Goal: Transaction & Acquisition: Download file/media

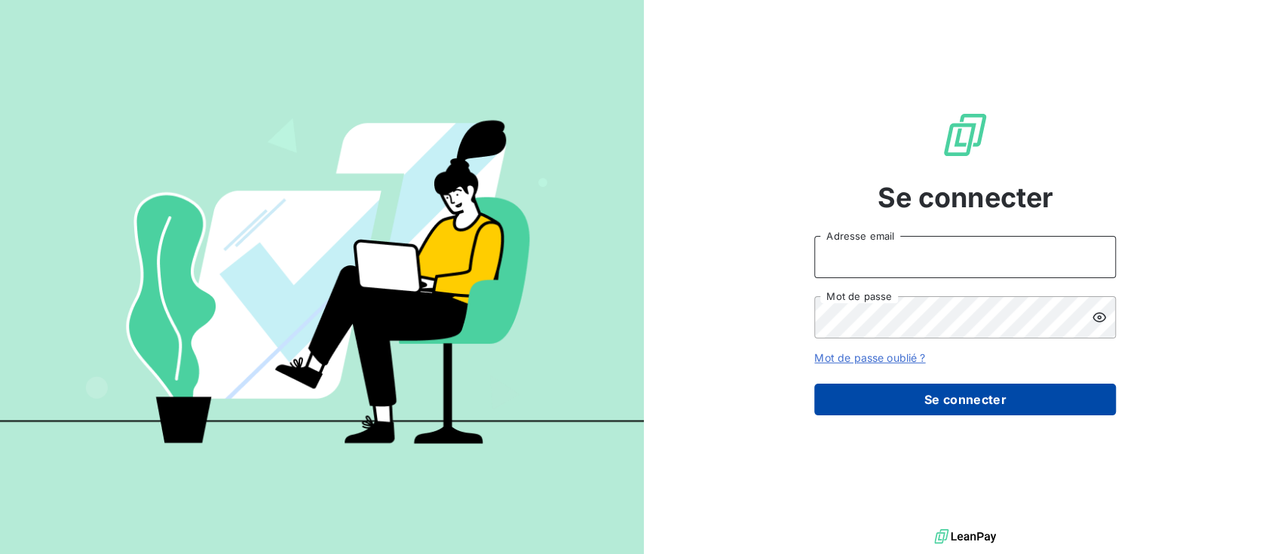
type input "[PERSON_NAME][EMAIL_ADDRESS][DOMAIN_NAME]"
click at [941, 398] on button "Se connecter" at bounding box center [965, 400] width 302 height 32
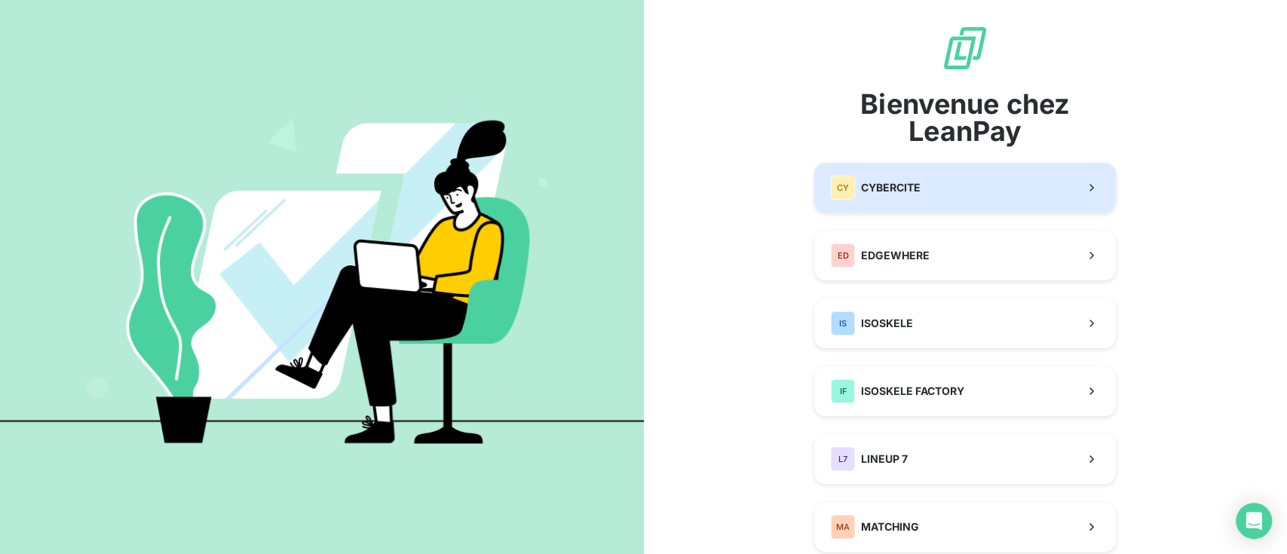
click at [918, 181] on button "CY CYBERCITE" at bounding box center [965, 188] width 302 height 50
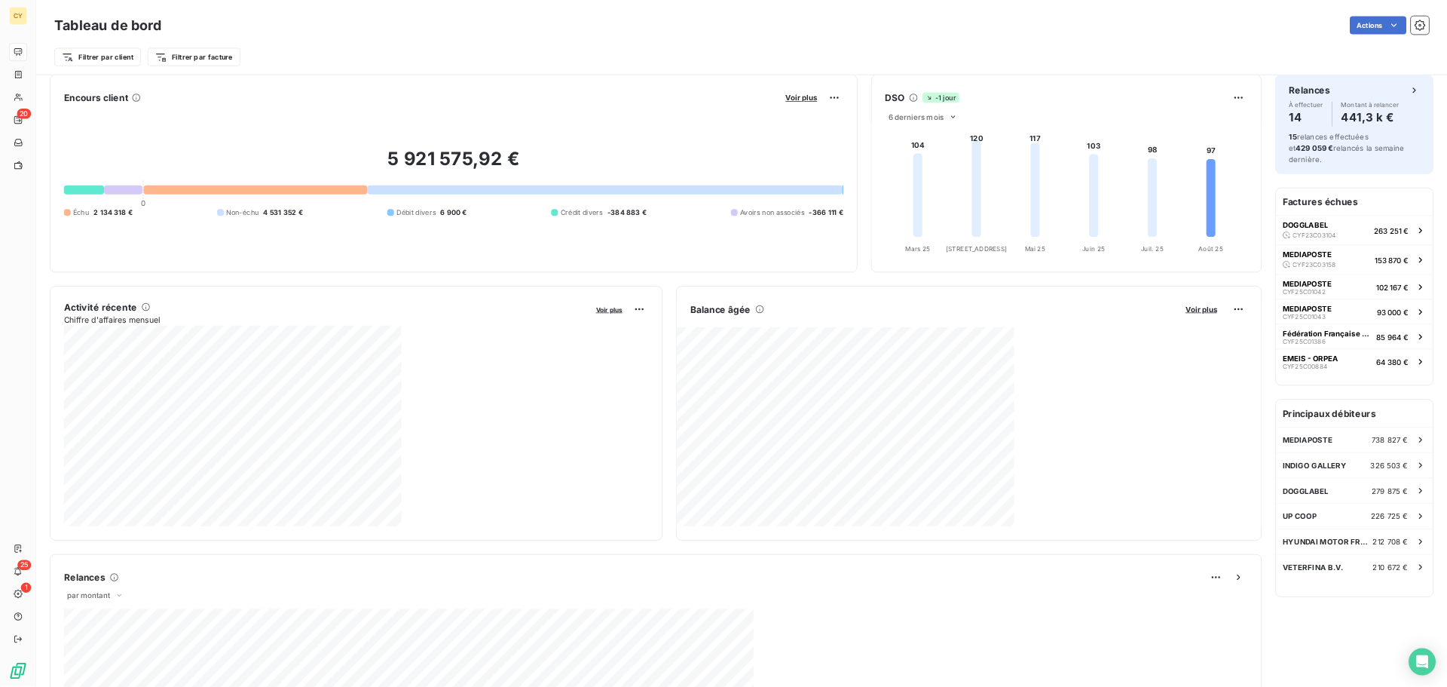
scroll to position [2, 0]
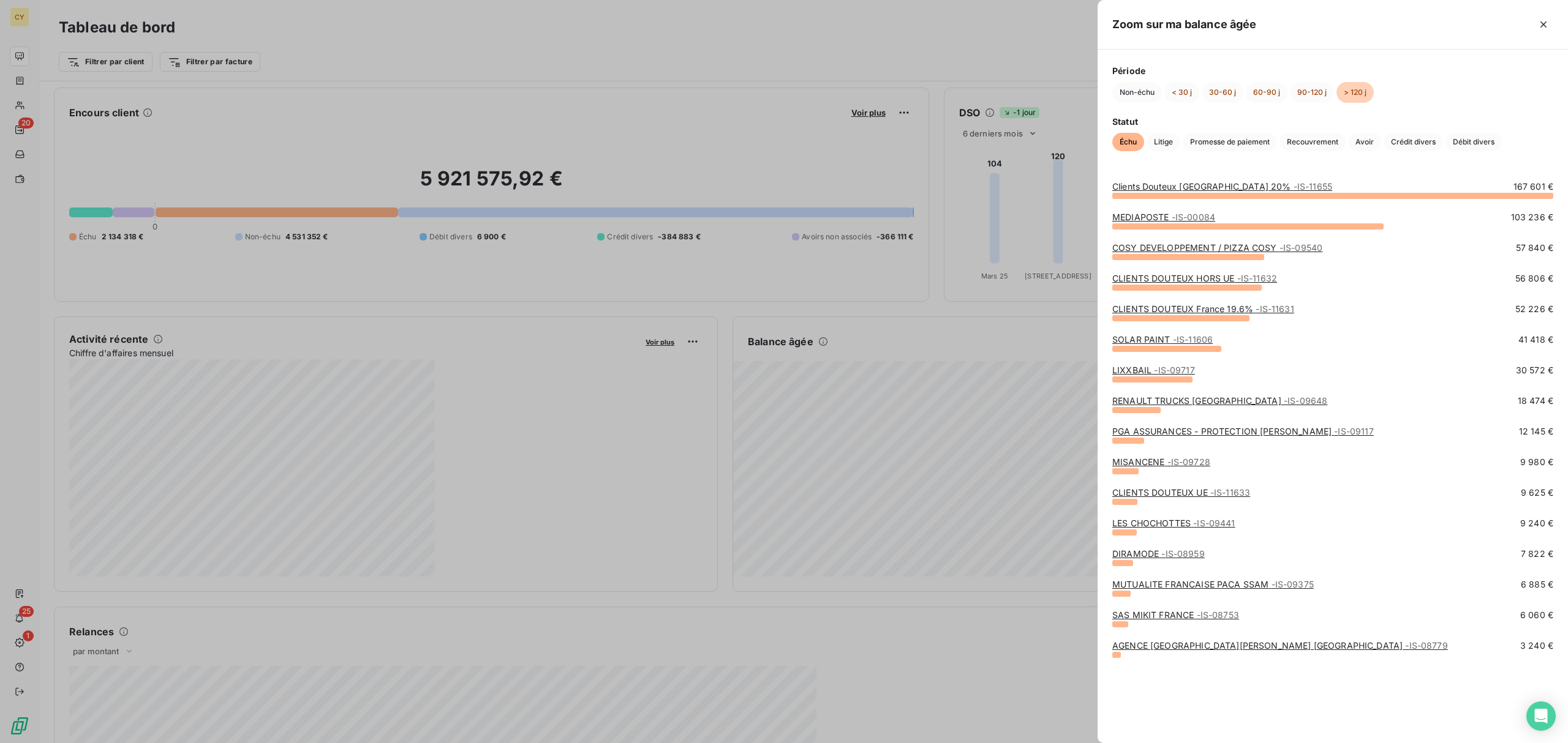
click at [1045, 217] on link "MEDIAPOSTE - IS-00084" at bounding box center [1163, 217] width 103 height 11
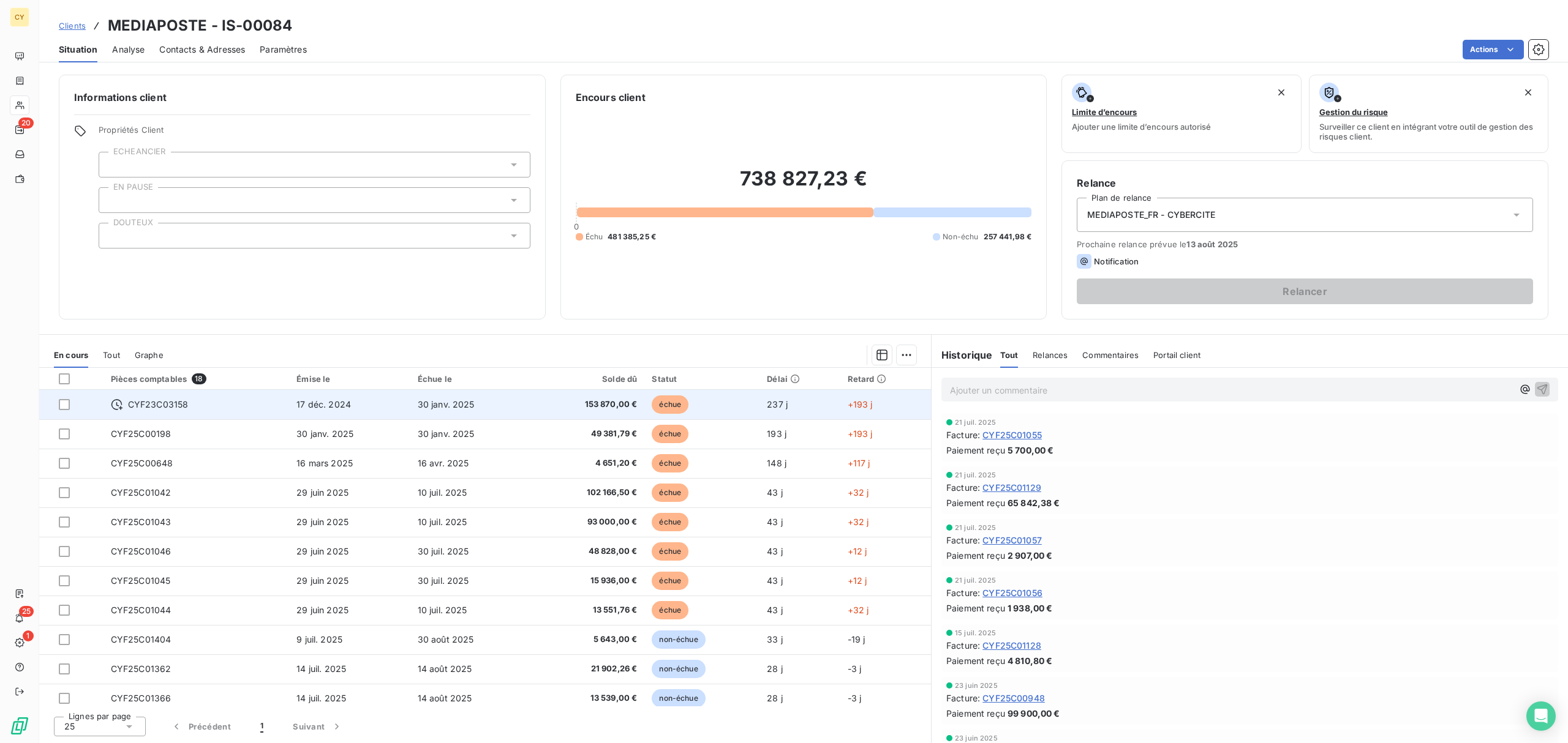
click at [593, 407] on span "153 870,00 €" at bounding box center [587, 404] width 98 height 12
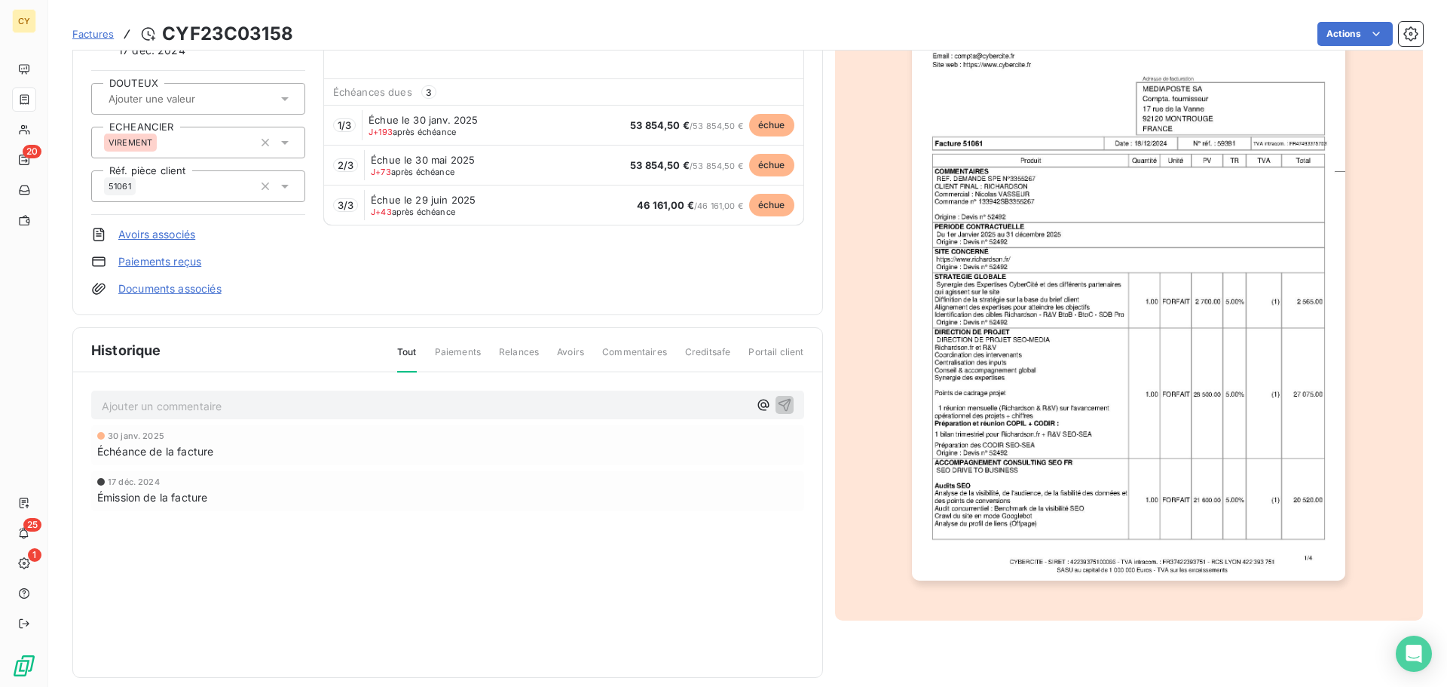
scroll to position [148, 0]
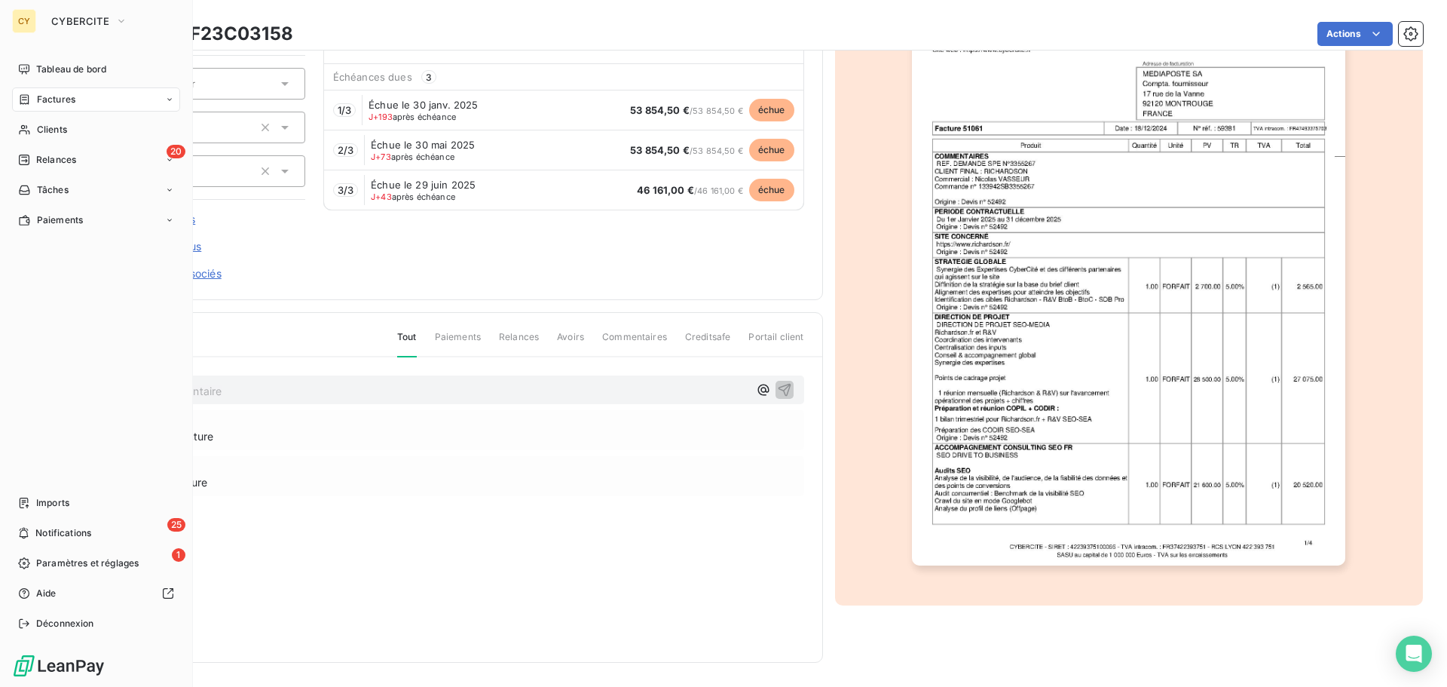
click at [23, 17] on div "CY" at bounding box center [24, 21] width 24 height 24
click at [60, 69] on span "Tableau de bord" at bounding box center [71, 70] width 70 height 14
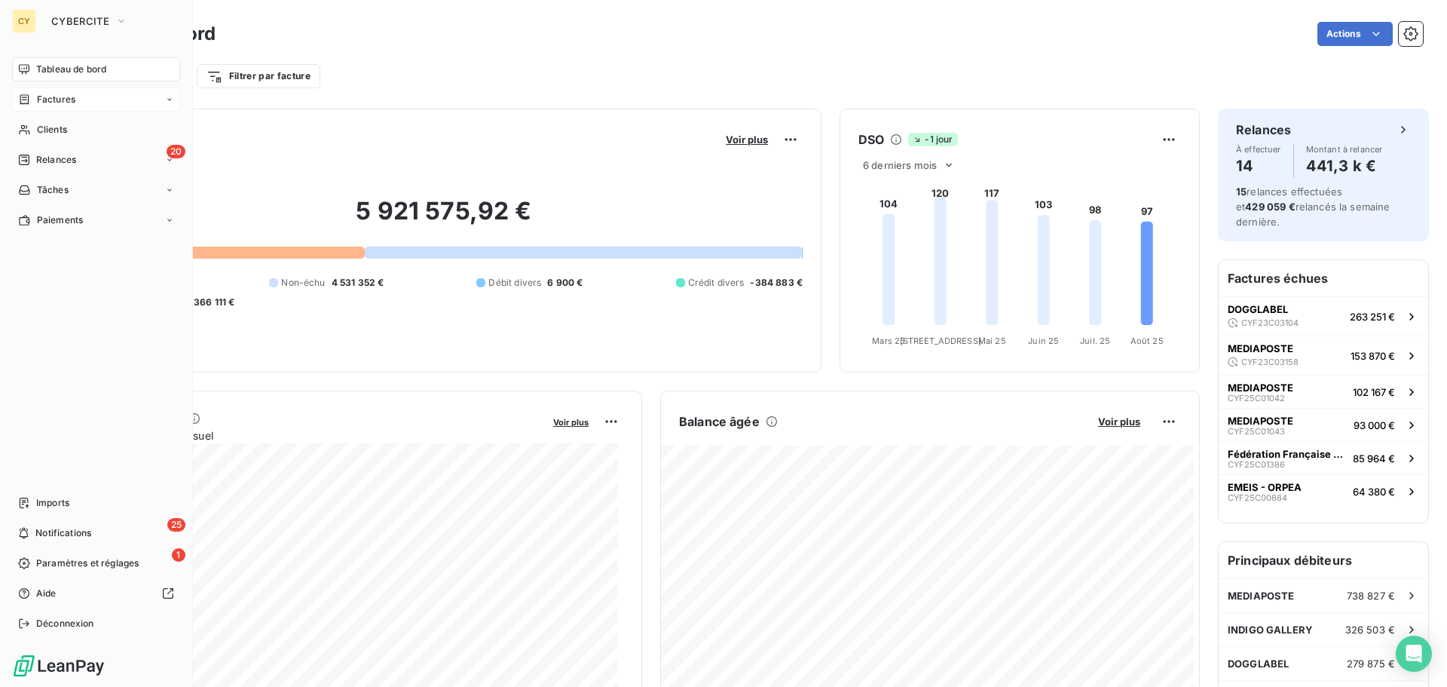
click at [82, 98] on div "Factures" at bounding box center [96, 99] width 168 height 24
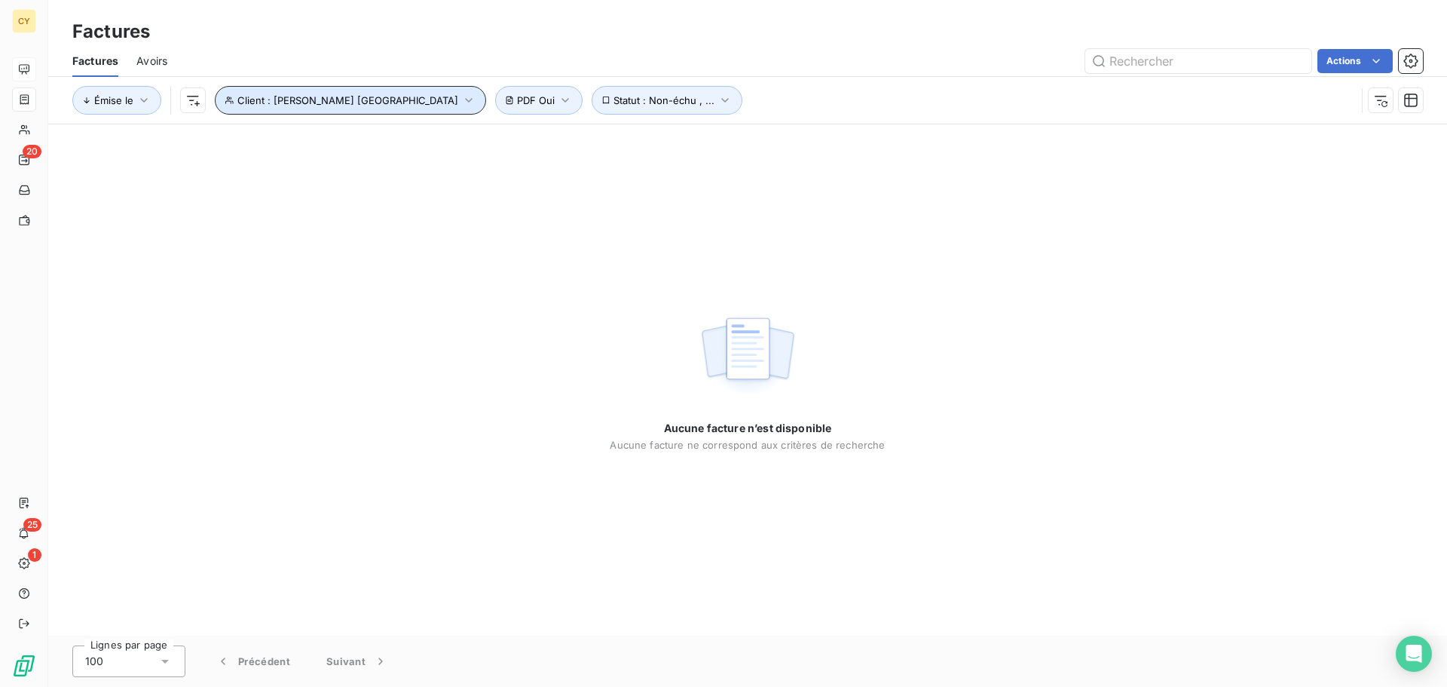
click at [317, 105] on span "Client : [PERSON_NAME] [GEOGRAPHIC_DATA]" at bounding box center [347, 100] width 221 height 12
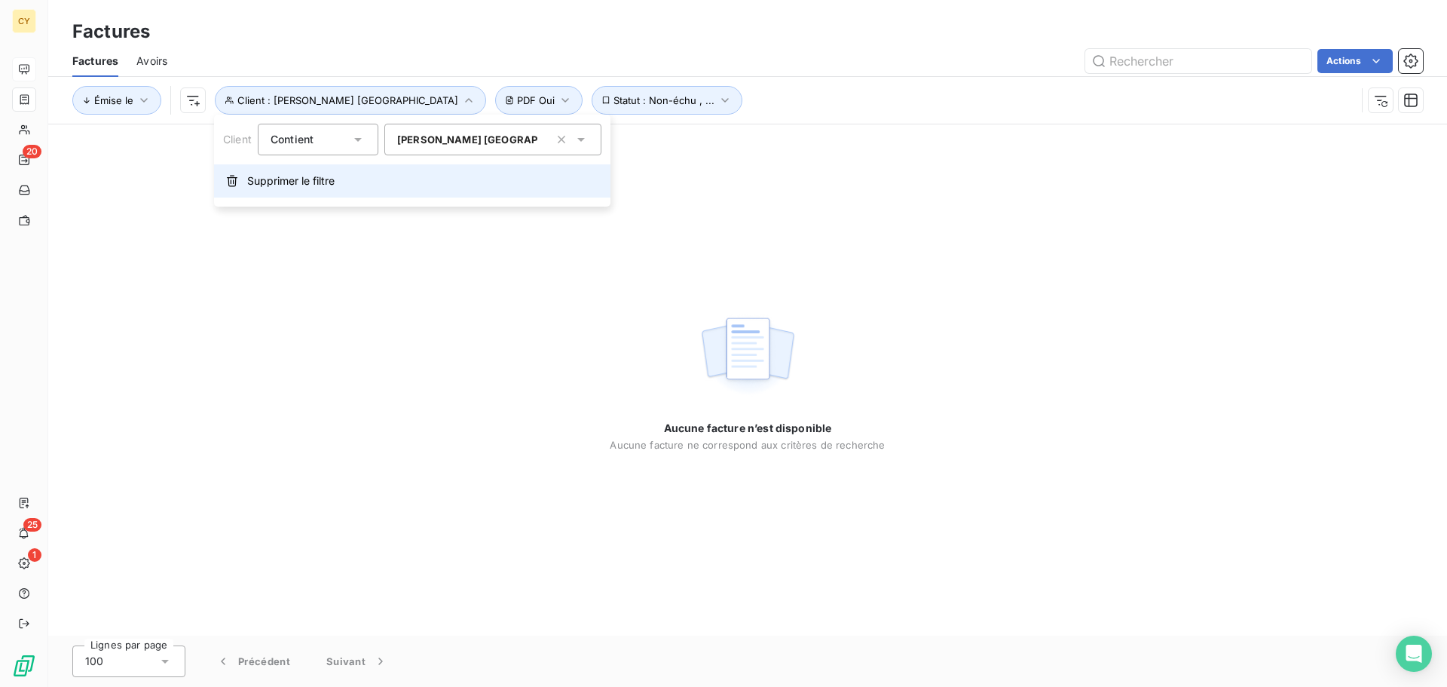
click at [294, 176] on span "Supprimer le filtre" at bounding box center [290, 180] width 87 height 15
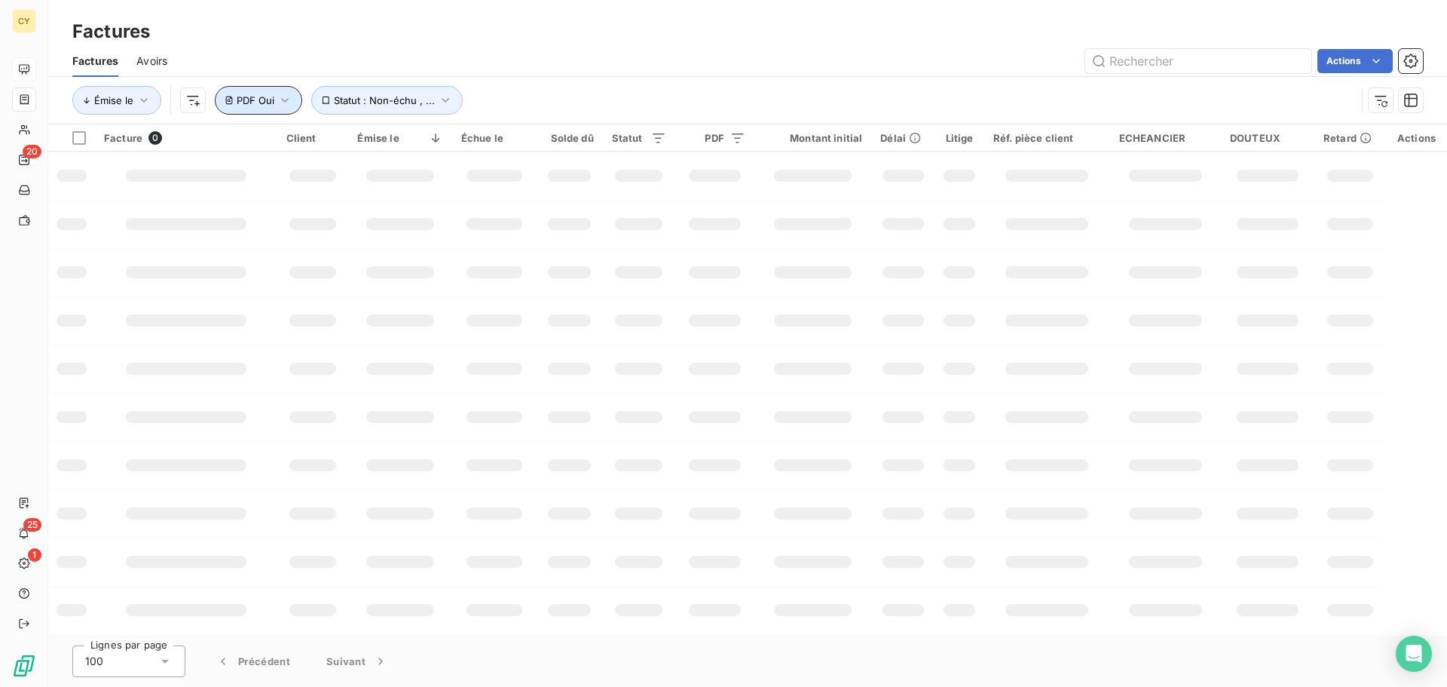
click at [289, 101] on icon "button" at bounding box center [284, 100] width 15 height 15
click at [282, 183] on span "Supprimer le filtre" at bounding box center [290, 180] width 87 height 15
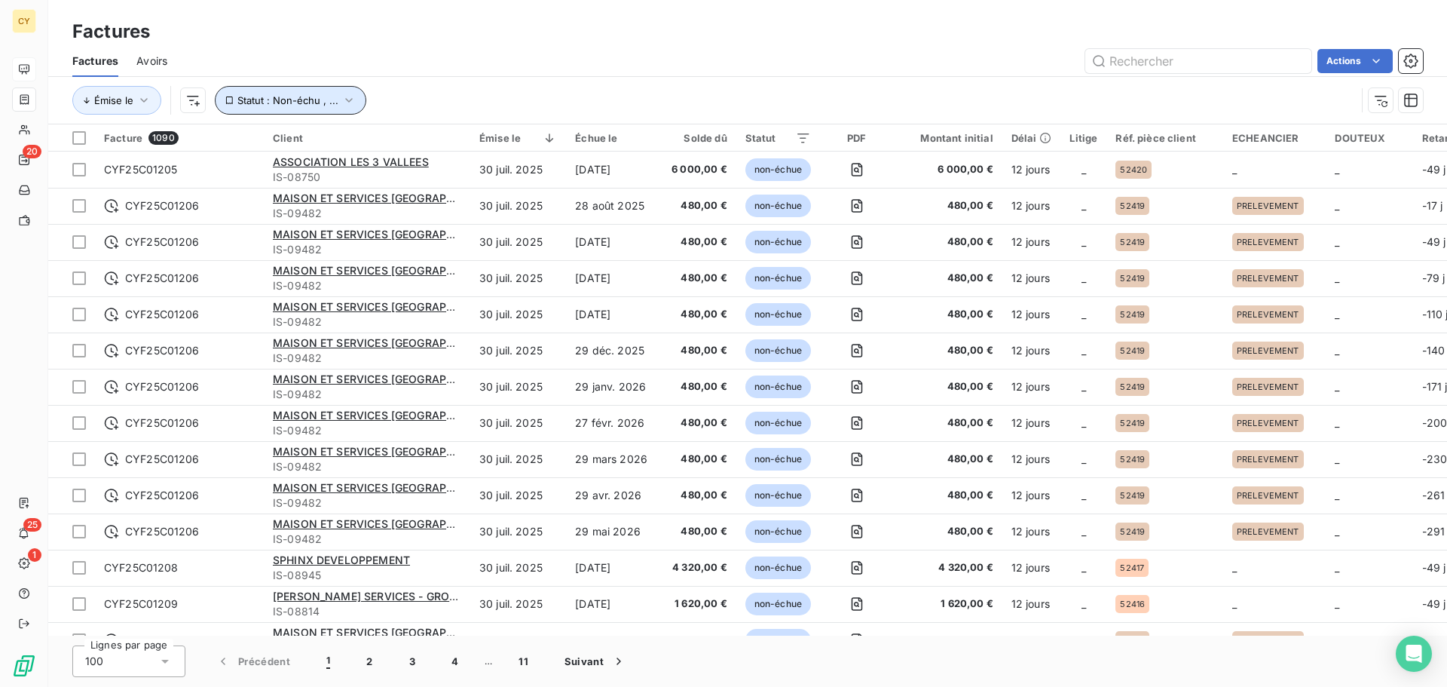
click at [354, 100] on button "Statut : Non-échu , ..." at bounding box center [291, 100] width 152 height 29
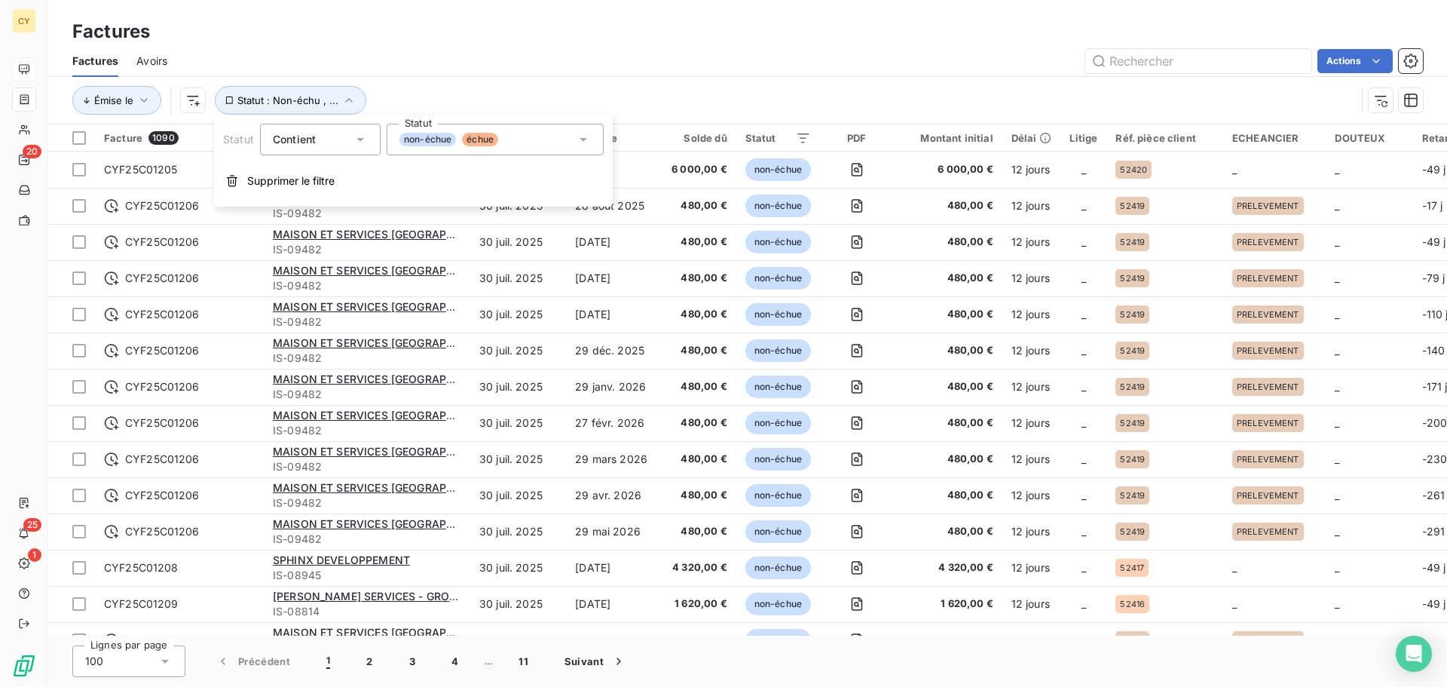
click at [581, 136] on icon at bounding box center [583, 139] width 15 height 15
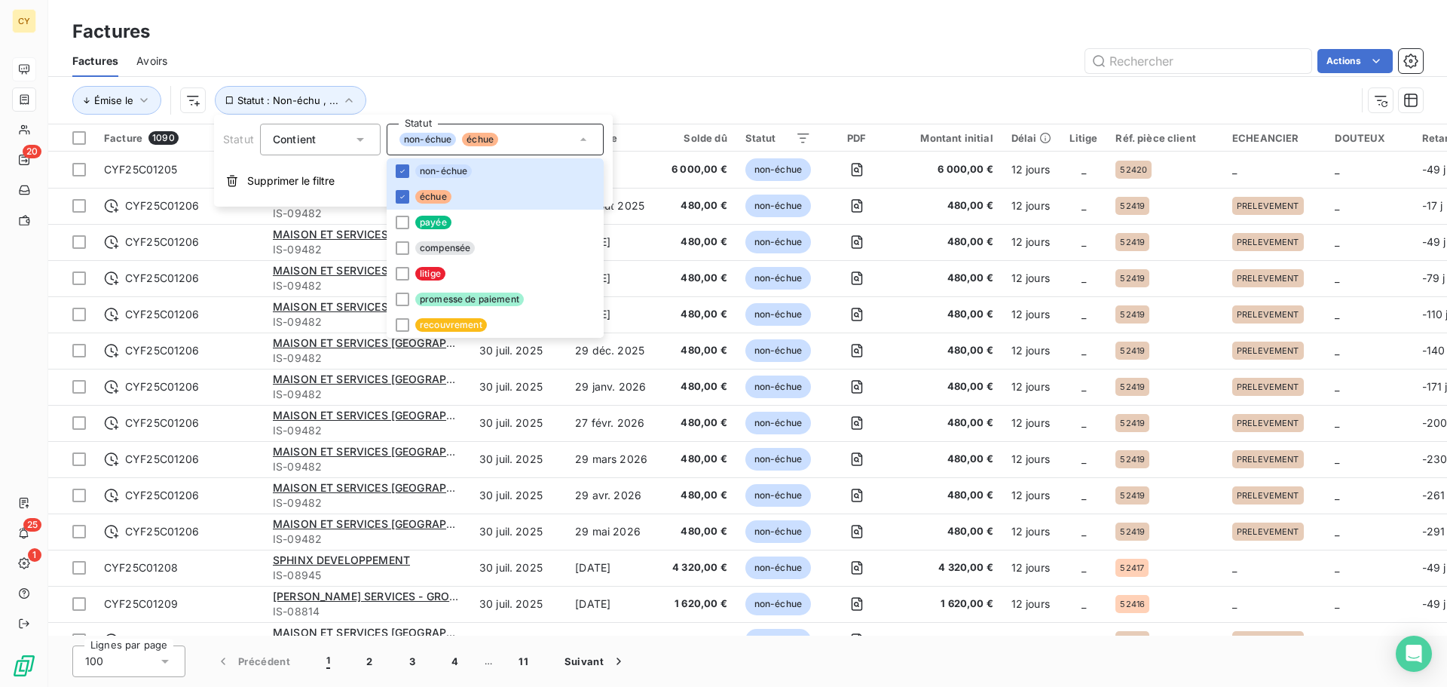
click at [338, 131] on div "Contient is" at bounding box center [313, 139] width 80 height 21
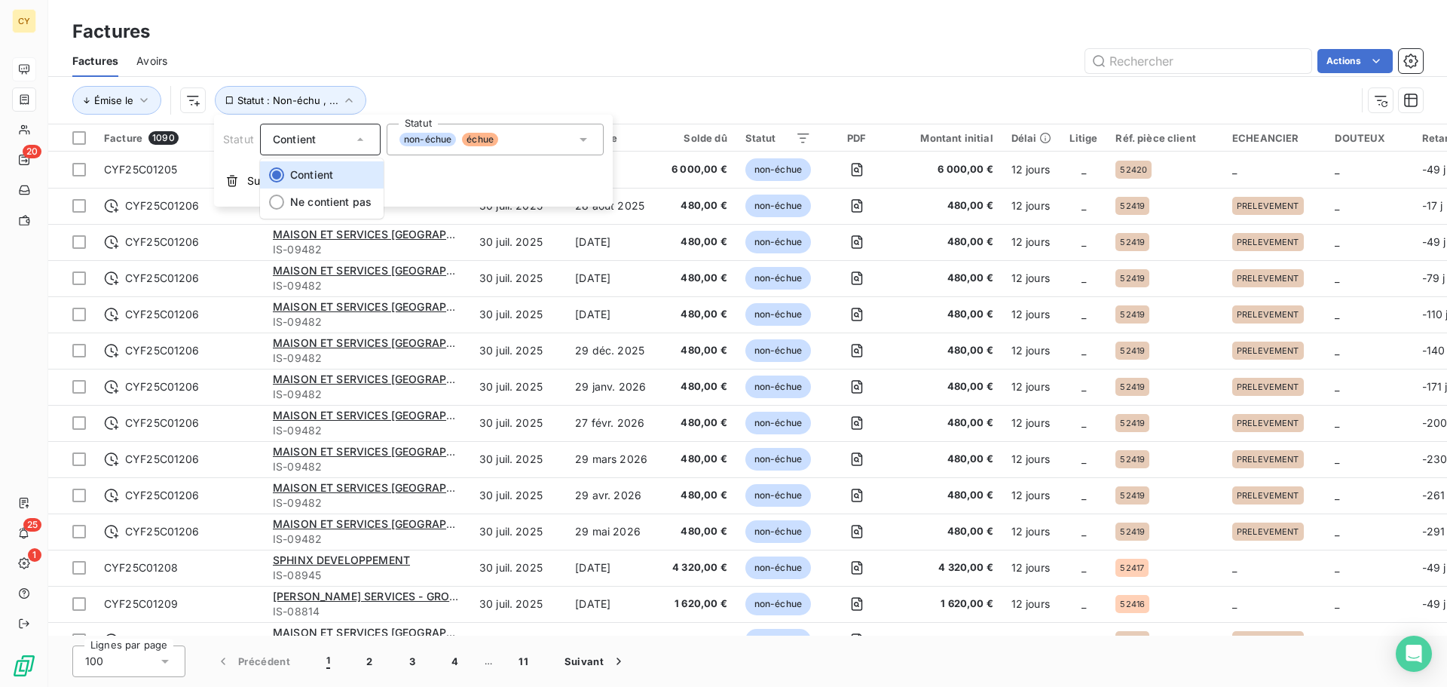
click at [338, 131] on div "Contient" at bounding box center [313, 139] width 80 height 21
drag, startPoint x: 161, startPoint y: 103, endPoint x: 150, endPoint y: 103, distance: 11.3
click at [161, 103] on div "Émise le" at bounding box center [121, 100] width 99 height 29
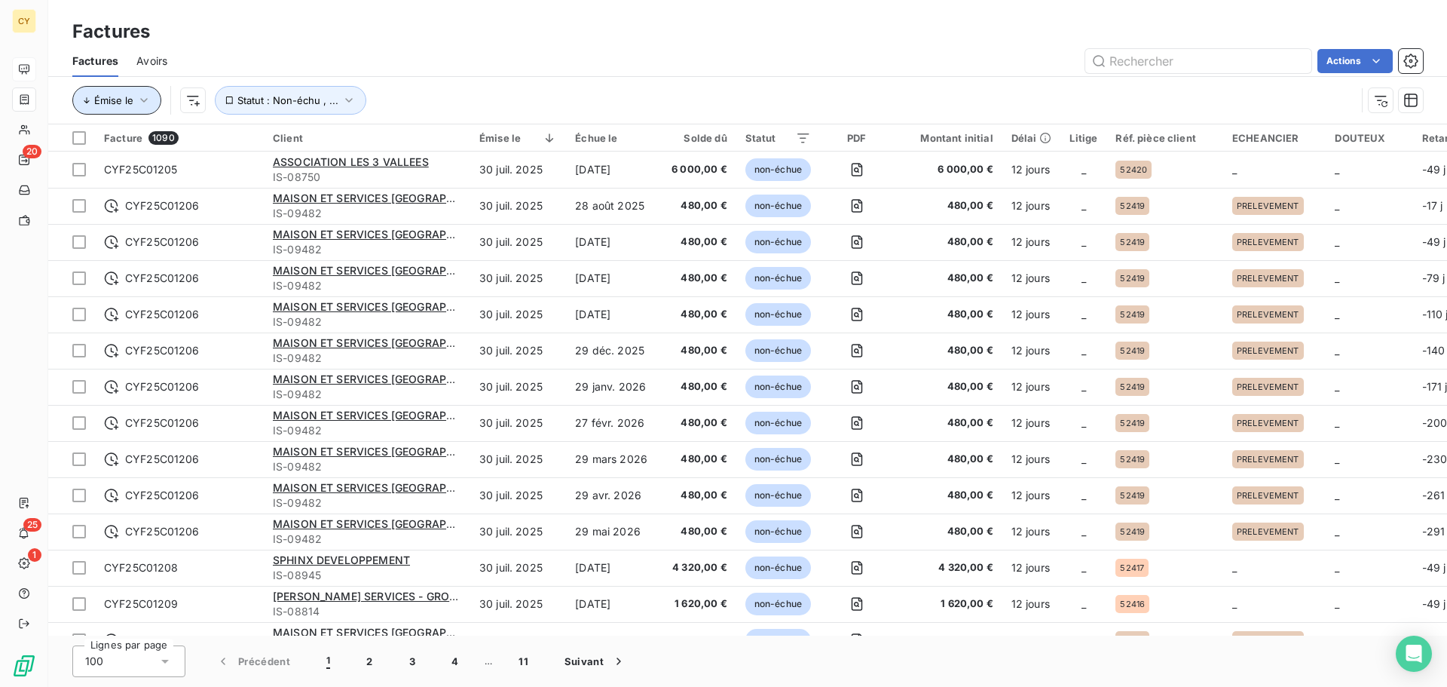
click at [144, 99] on icon "button" at bounding box center [143, 100] width 15 height 15
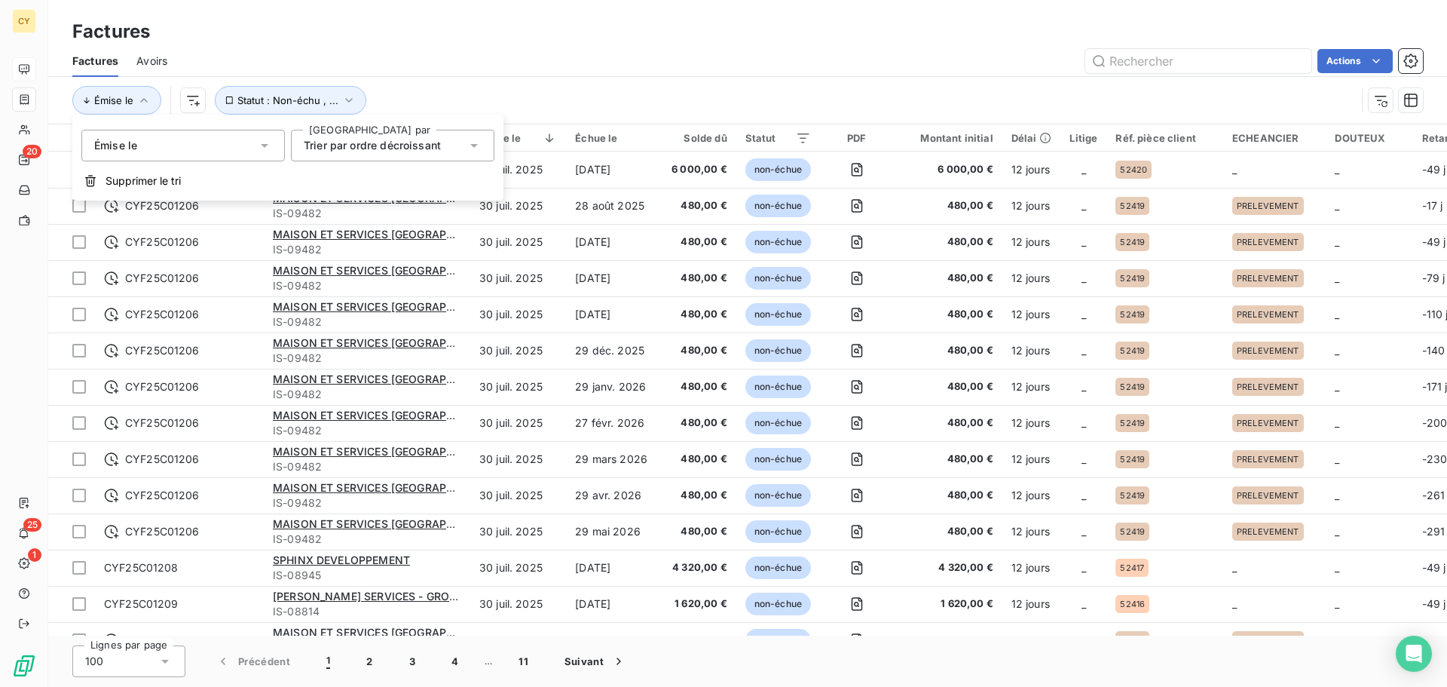
click at [168, 146] on div "Émise le" at bounding box center [183, 146] width 204 height 32
click at [169, 146] on div "Émise le" at bounding box center [183, 146] width 204 height 32
click at [485, 87] on div "Émise le Statut : Non-échu , ..." at bounding box center [714, 100] width 1284 height 29
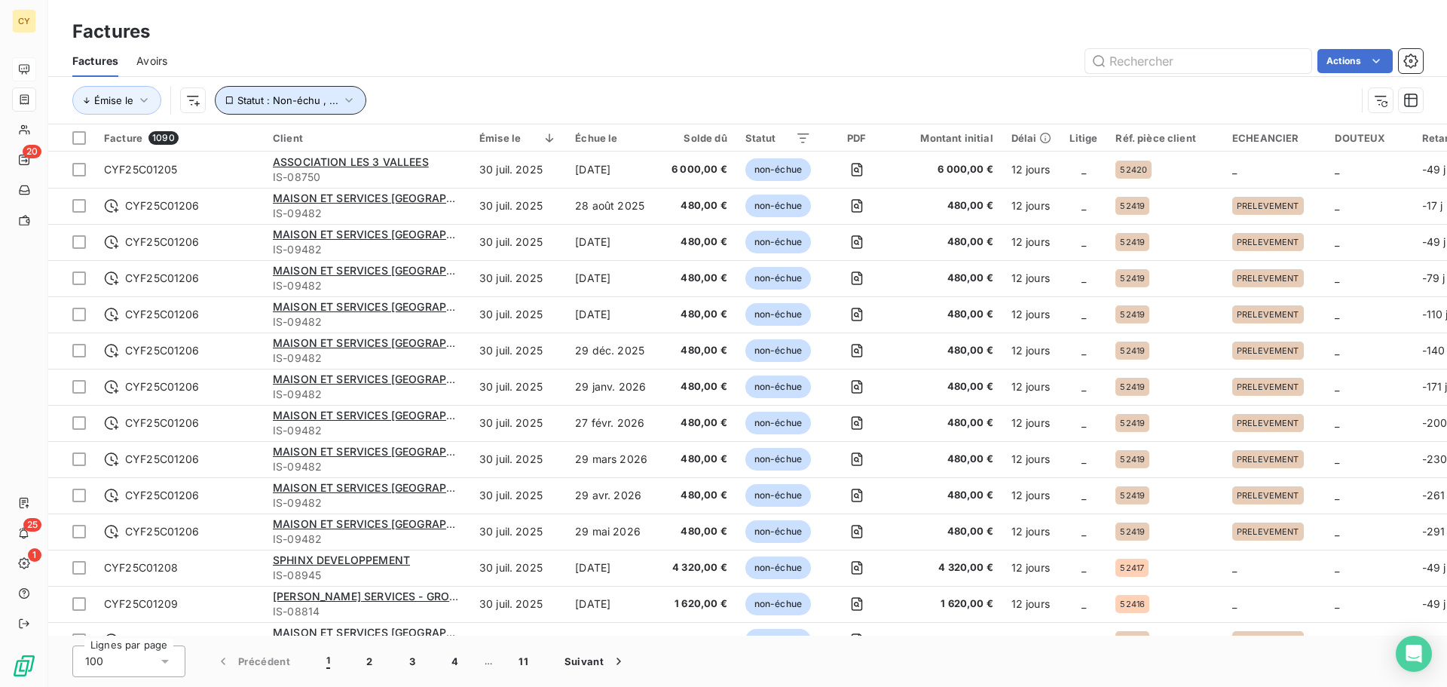
click at [330, 105] on span "Statut : Non-échu , ..." at bounding box center [287, 100] width 101 height 12
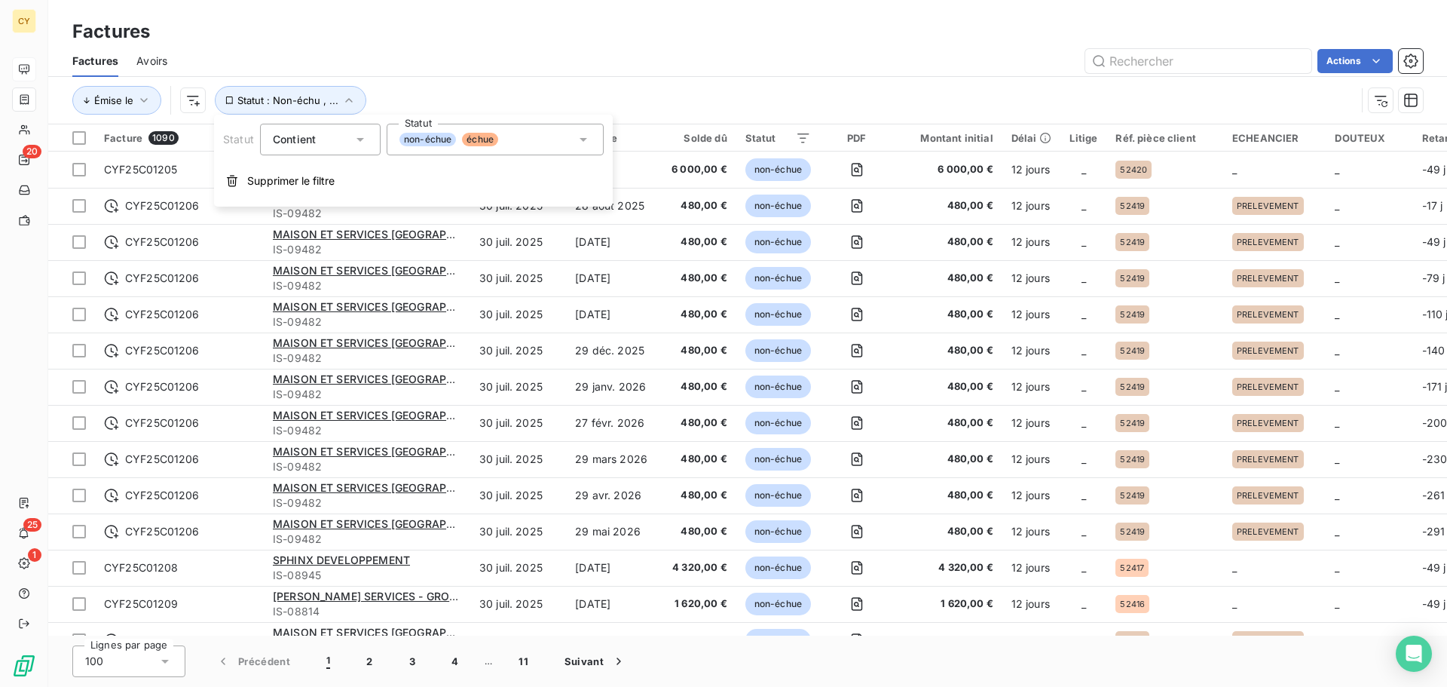
click at [327, 137] on div "Contient is" at bounding box center [313, 139] width 80 height 21
click at [327, 137] on div "Contient" at bounding box center [313, 139] width 80 height 21
click at [547, 138] on div "non-échue échue" at bounding box center [495, 140] width 217 height 32
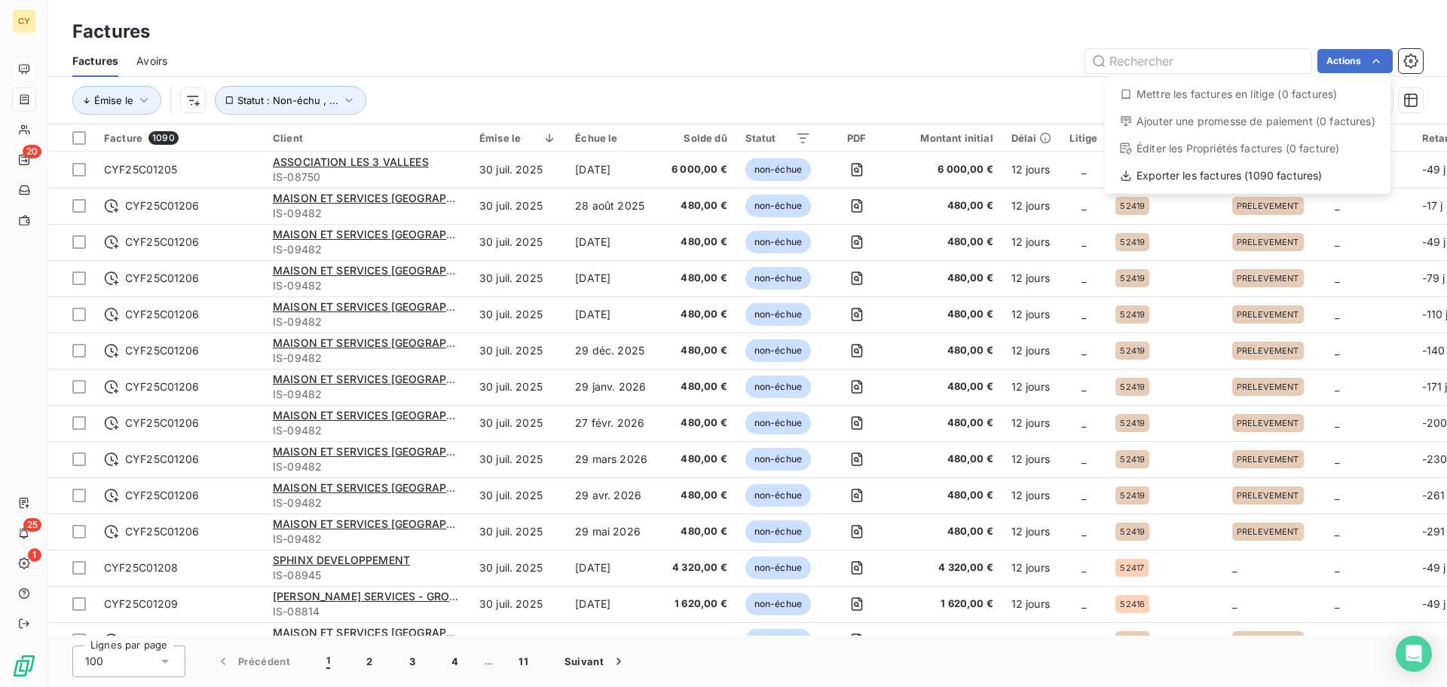
click at [345, 102] on html "CY 20 25 1 Factures Factures Avoirs Actions Mettre les factures en litige (0 fa…" at bounding box center [723, 343] width 1447 height 687
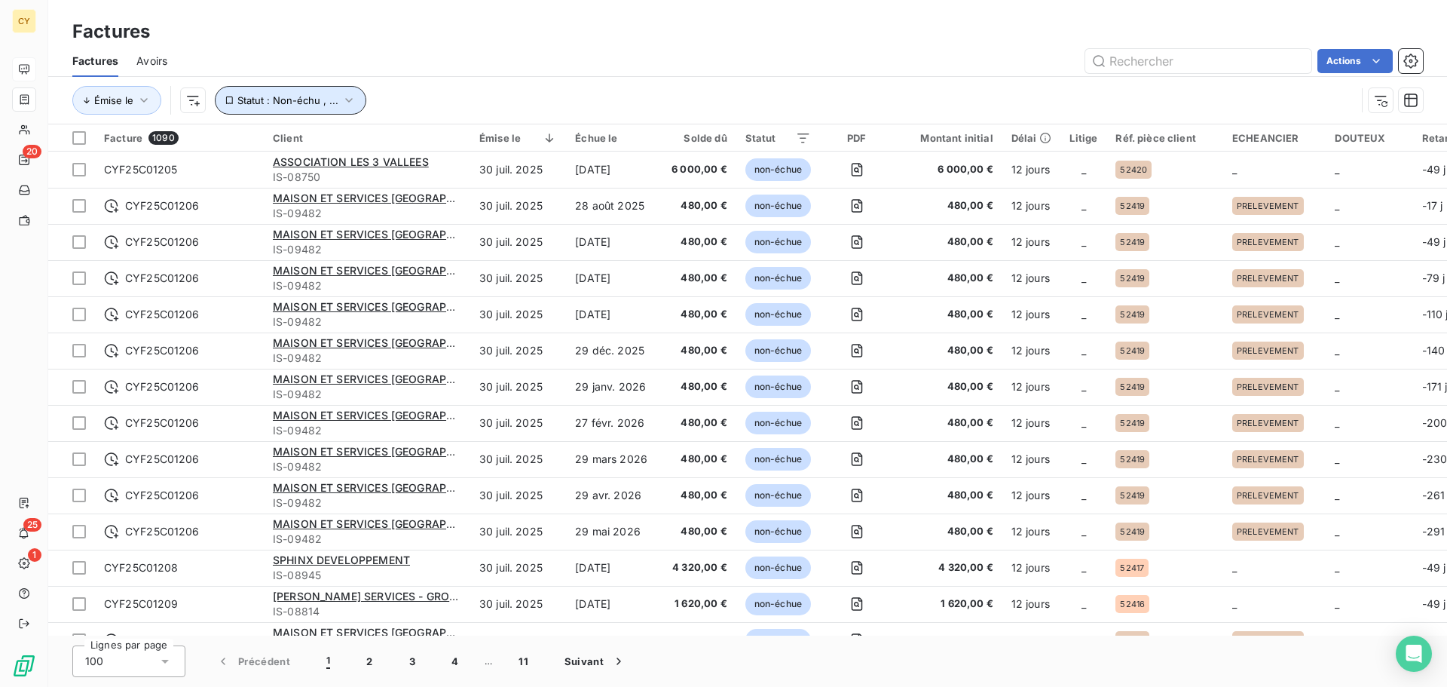
click at [348, 96] on icon "button" at bounding box center [349, 100] width 15 height 15
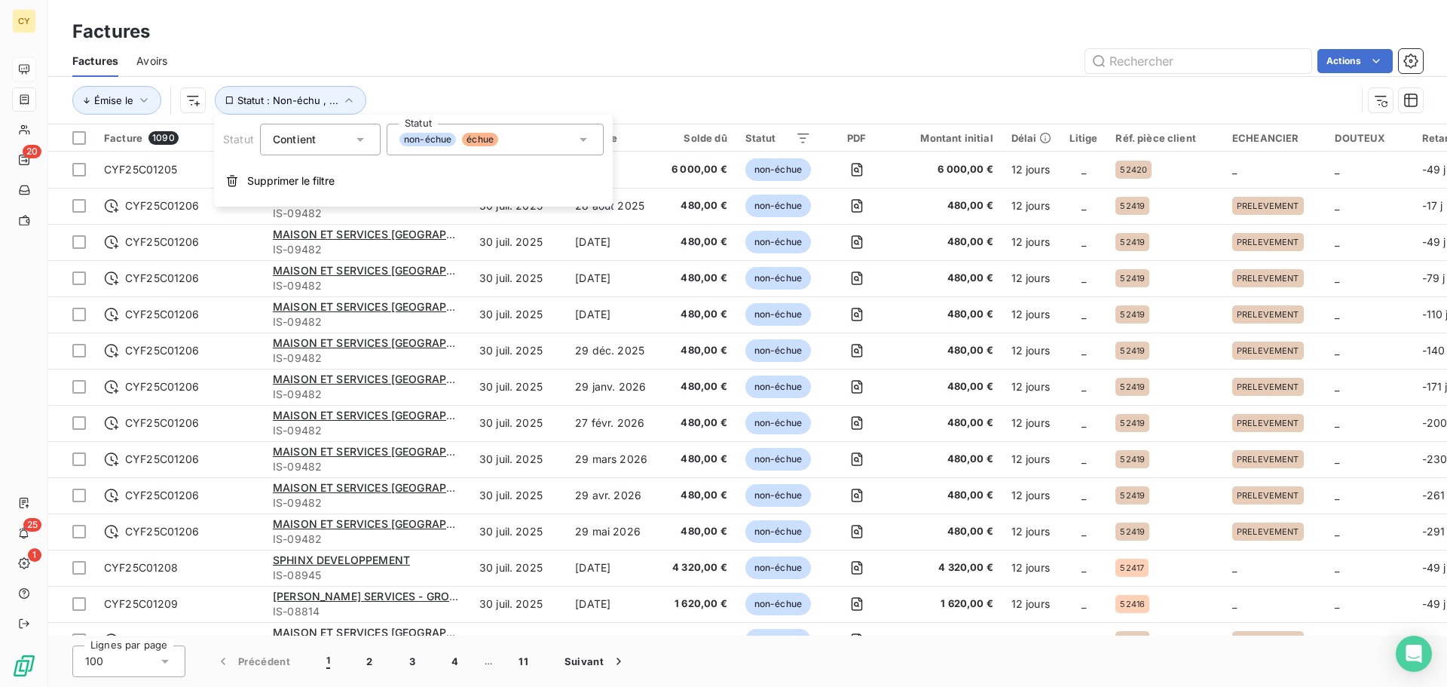
click at [544, 142] on div "non-échue échue" at bounding box center [495, 140] width 217 height 32
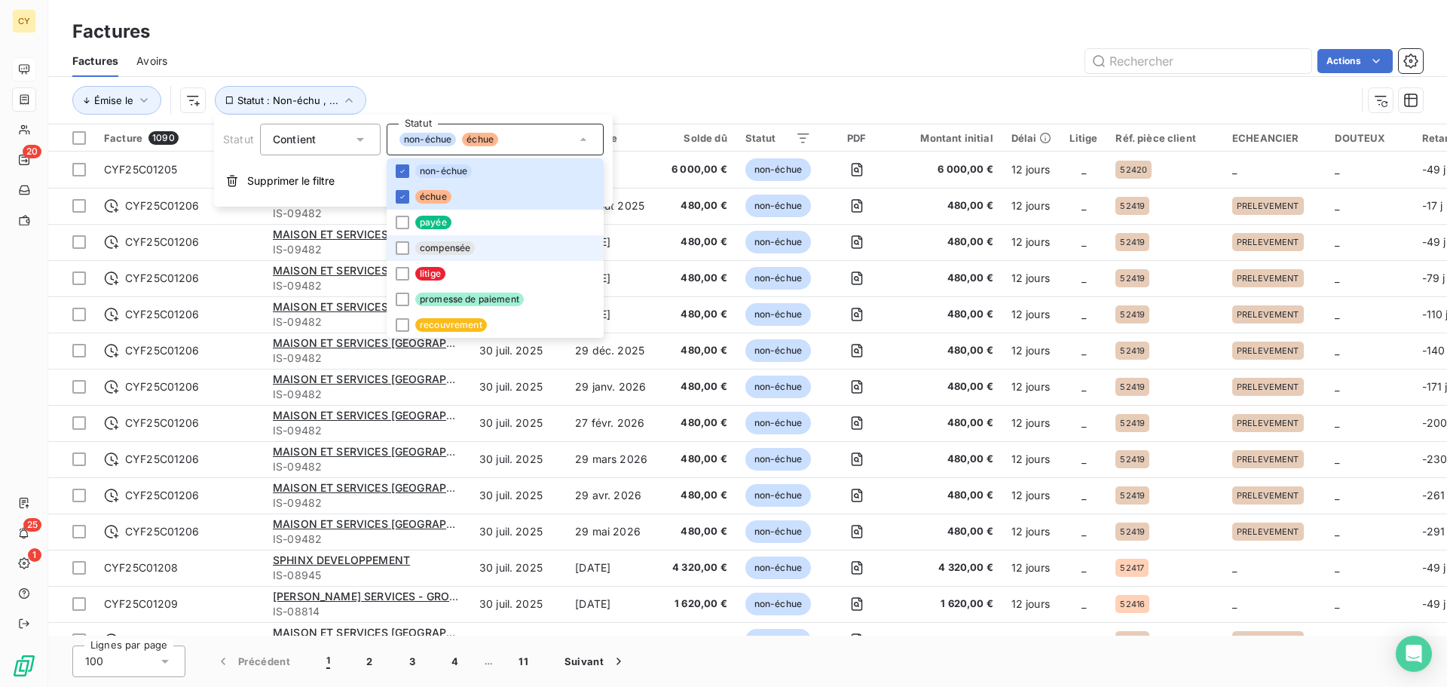
click at [410, 247] on li "compensée" at bounding box center [495, 248] width 217 height 26
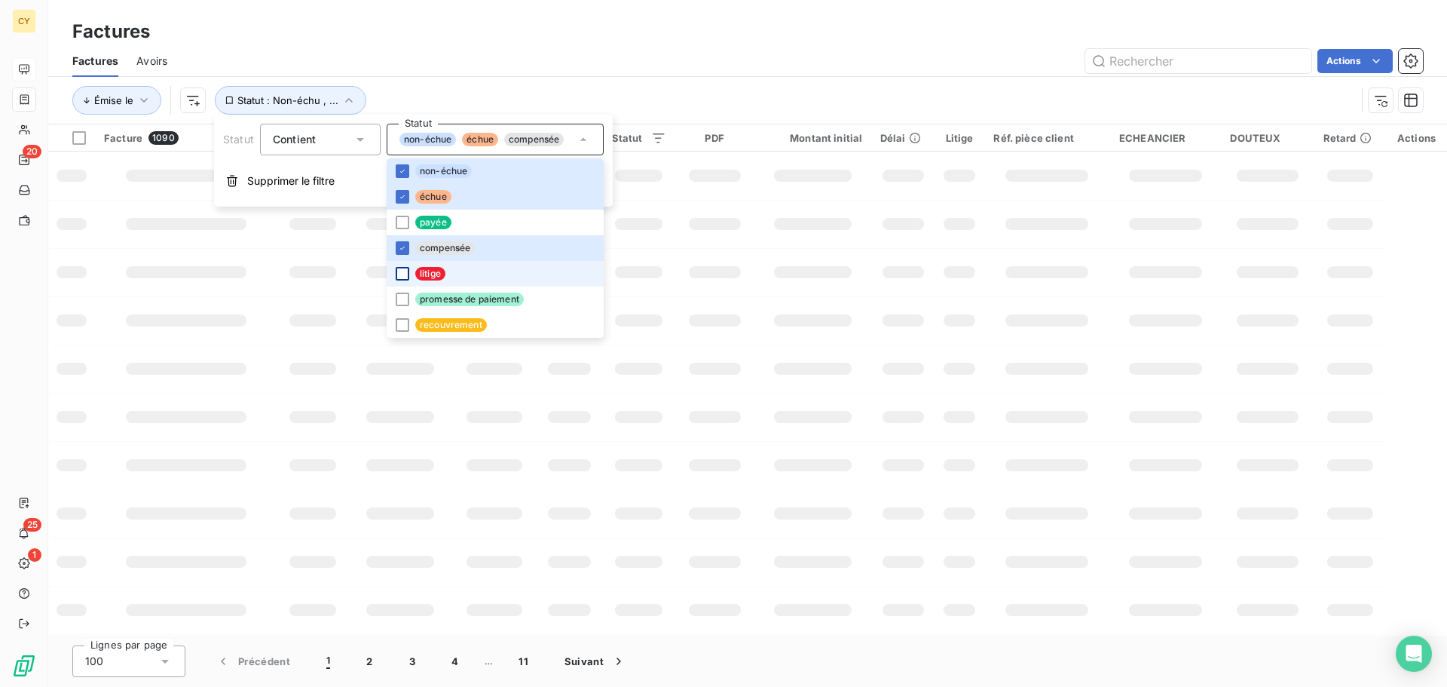
click at [405, 267] on div at bounding box center [403, 274] width 14 height 14
click at [405, 298] on div at bounding box center [403, 300] width 14 height 14
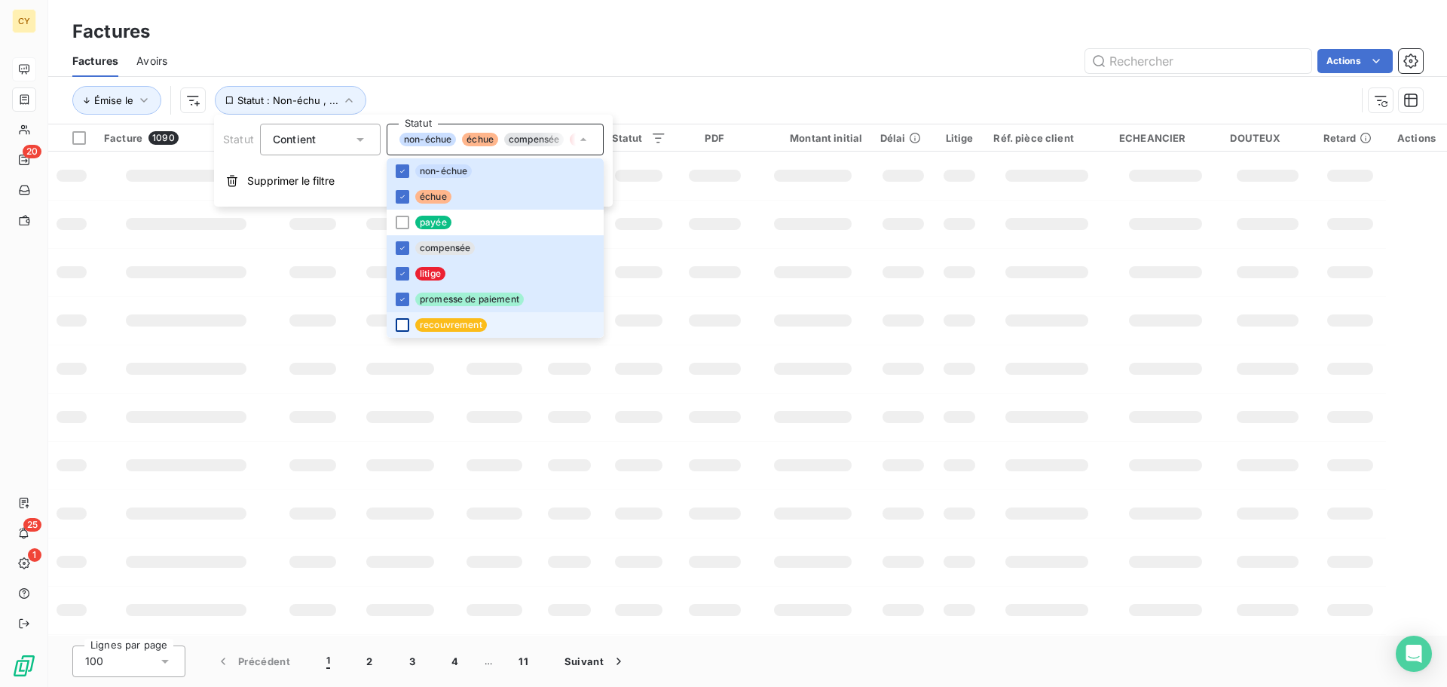
click at [401, 326] on div at bounding box center [403, 325] width 14 height 14
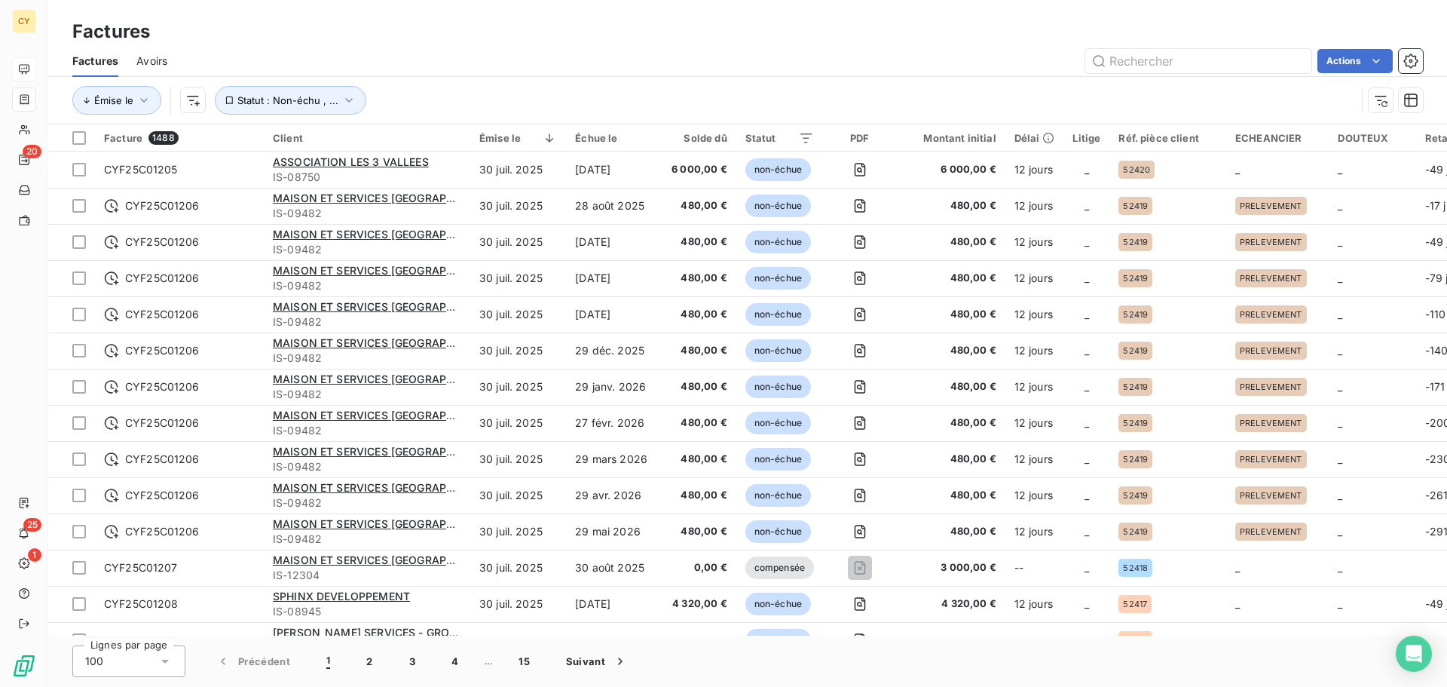
click at [703, 66] on div "Actions" at bounding box center [804, 61] width 1238 height 24
click at [1286, 60] on icon "button" at bounding box center [1411, 61] width 15 height 15
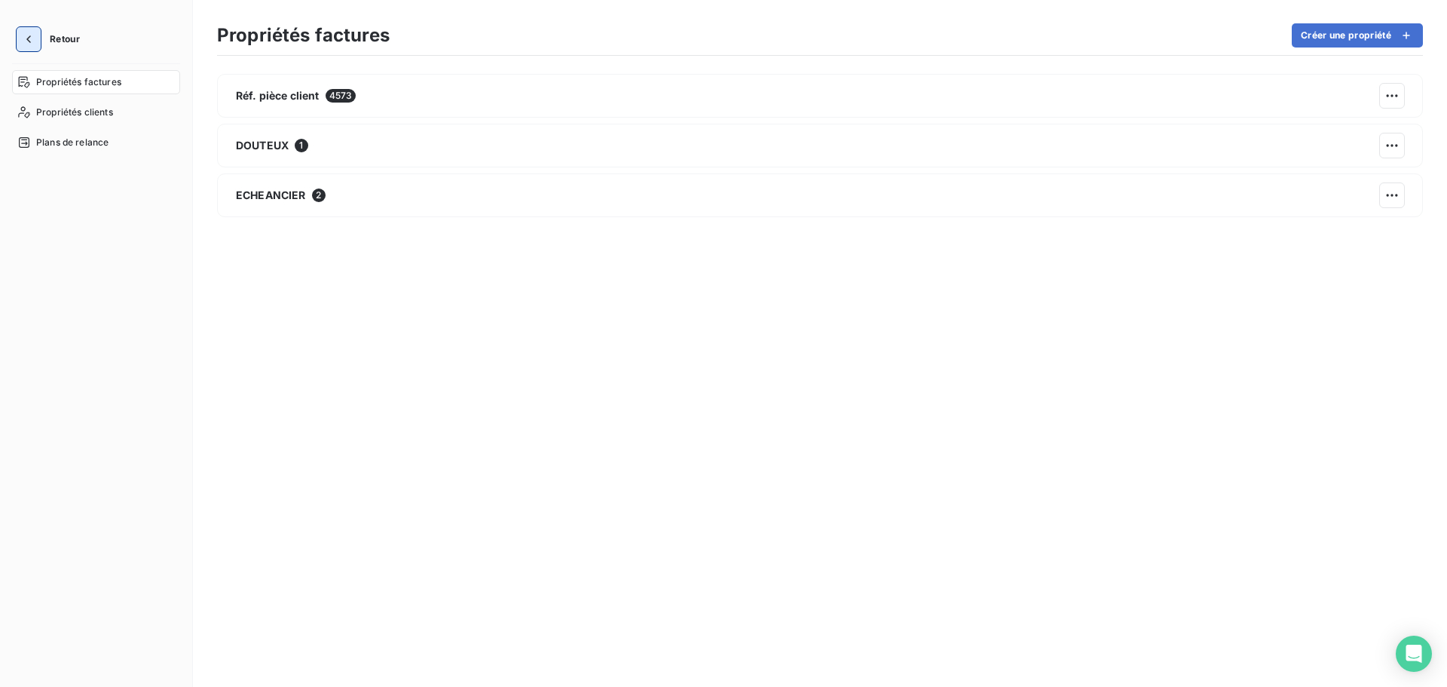
click at [24, 37] on icon "button" at bounding box center [28, 39] width 15 height 15
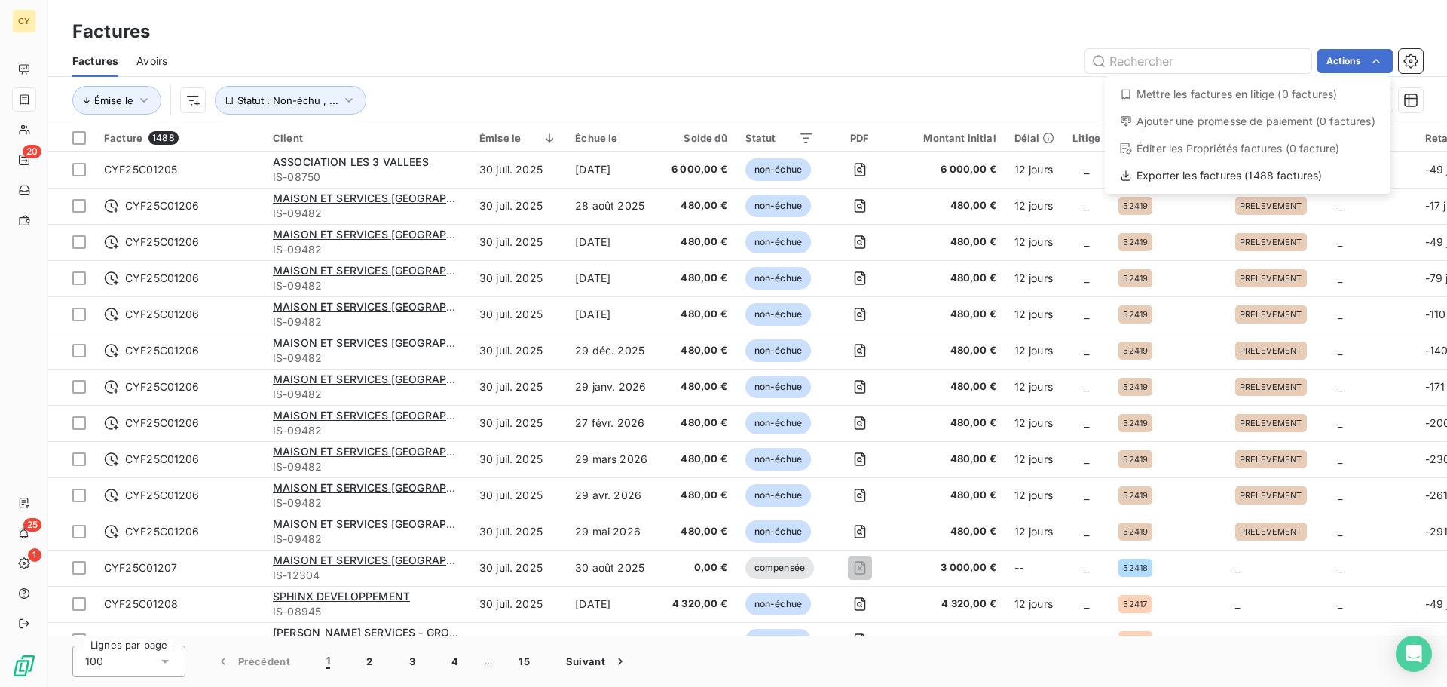
click at [709, 81] on html "CY 20 25 1 Factures Factures Avoirs Actions Mettre les factures en litige (0 fa…" at bounding box center [723, 343] width 1447 height 687
click at [1222, 176] on div "Exporter les factures (1488 factures)" at bounding box center [1248, 176] width 274 height 24
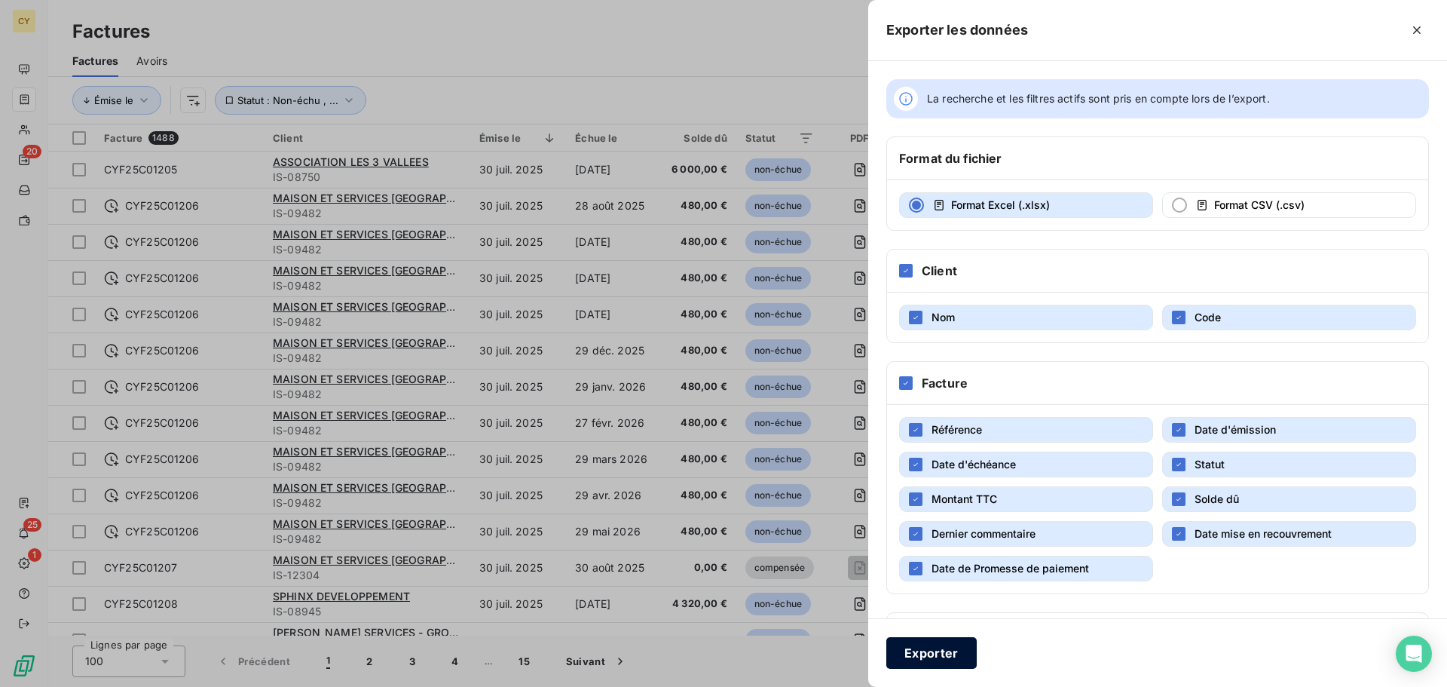
click at [919, 553] on button "Exporter" at bounding box center [932, 653] width 90 height 32
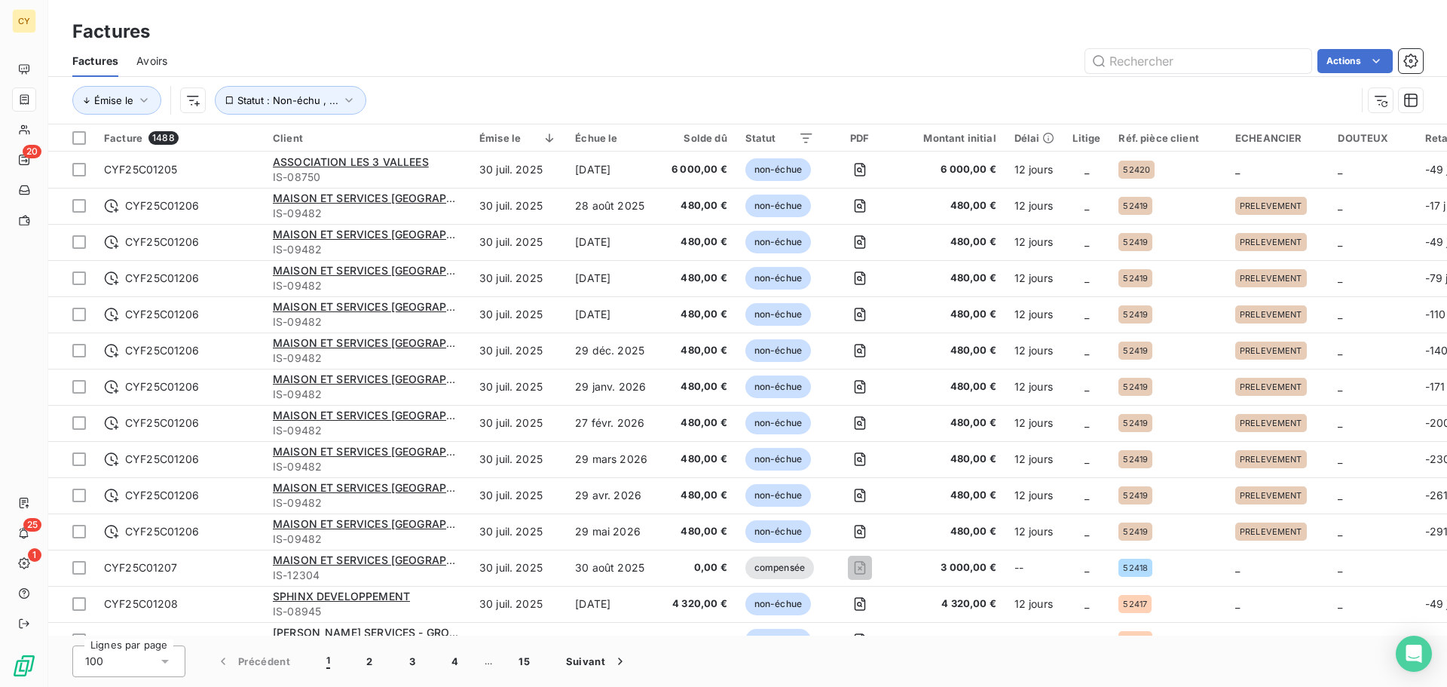
click at [149, 59] on span "Avoirs" at bounding box center [151, 61] width 31 height 15
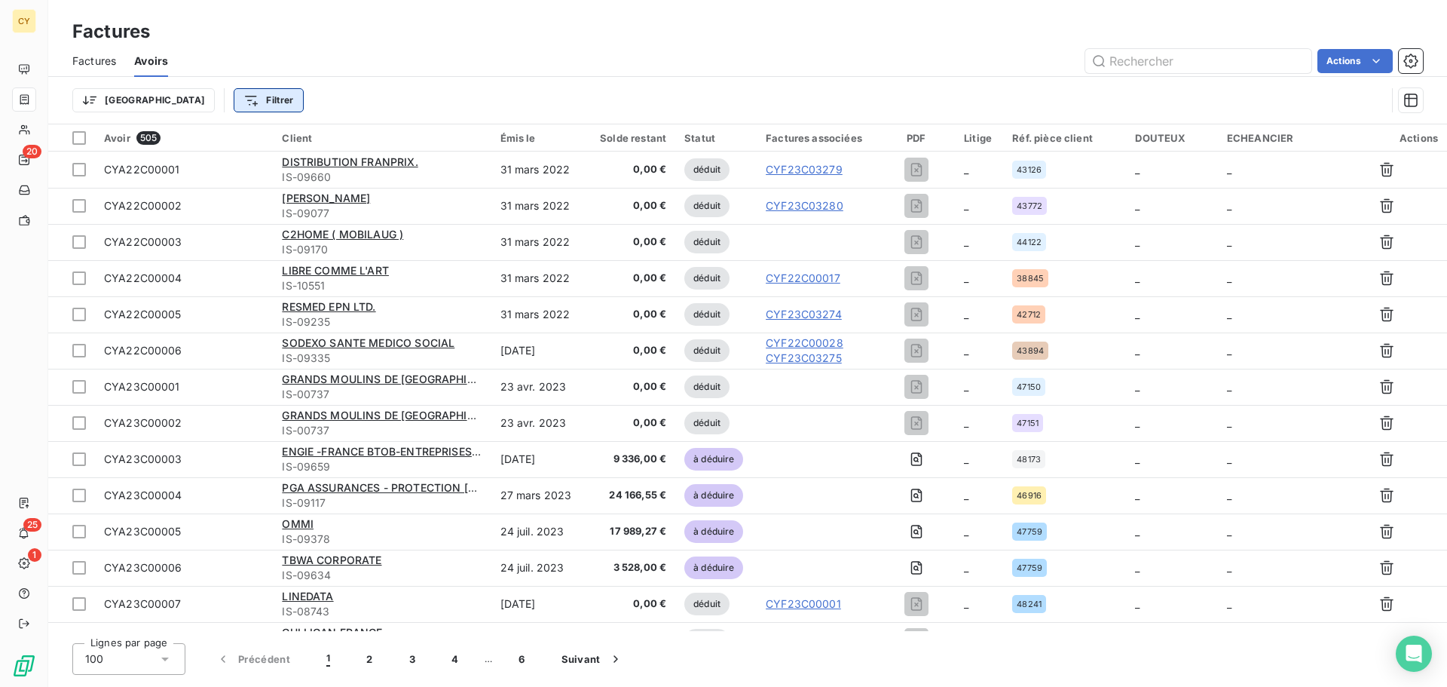
click at [197, 105] on html "CY 20 25 1 Factures Factures Avoirs Actions Trier Filtrer Avoir 505 Client Émis…" at bounding box center [723, 343] width 1447 height 687
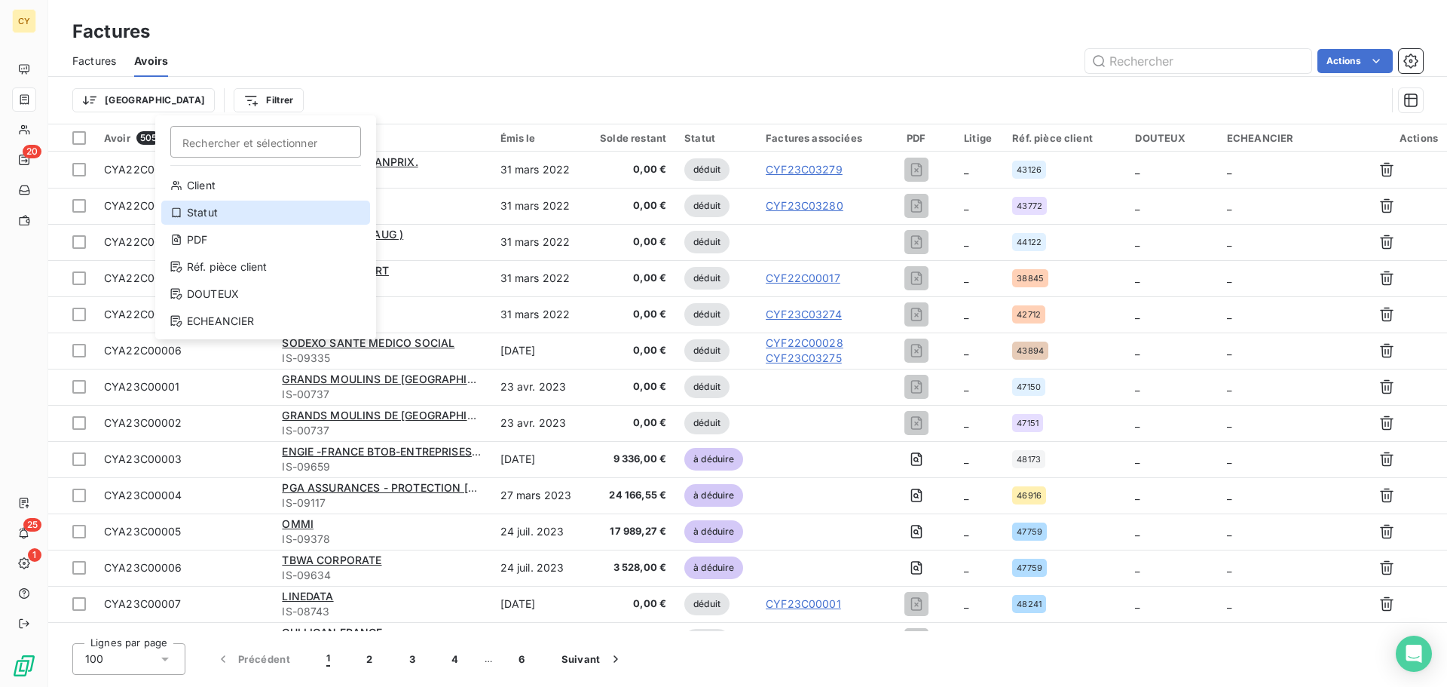
click at [232, 215] on div "Statut" at bounding box center [265, 213] width 209 height 24
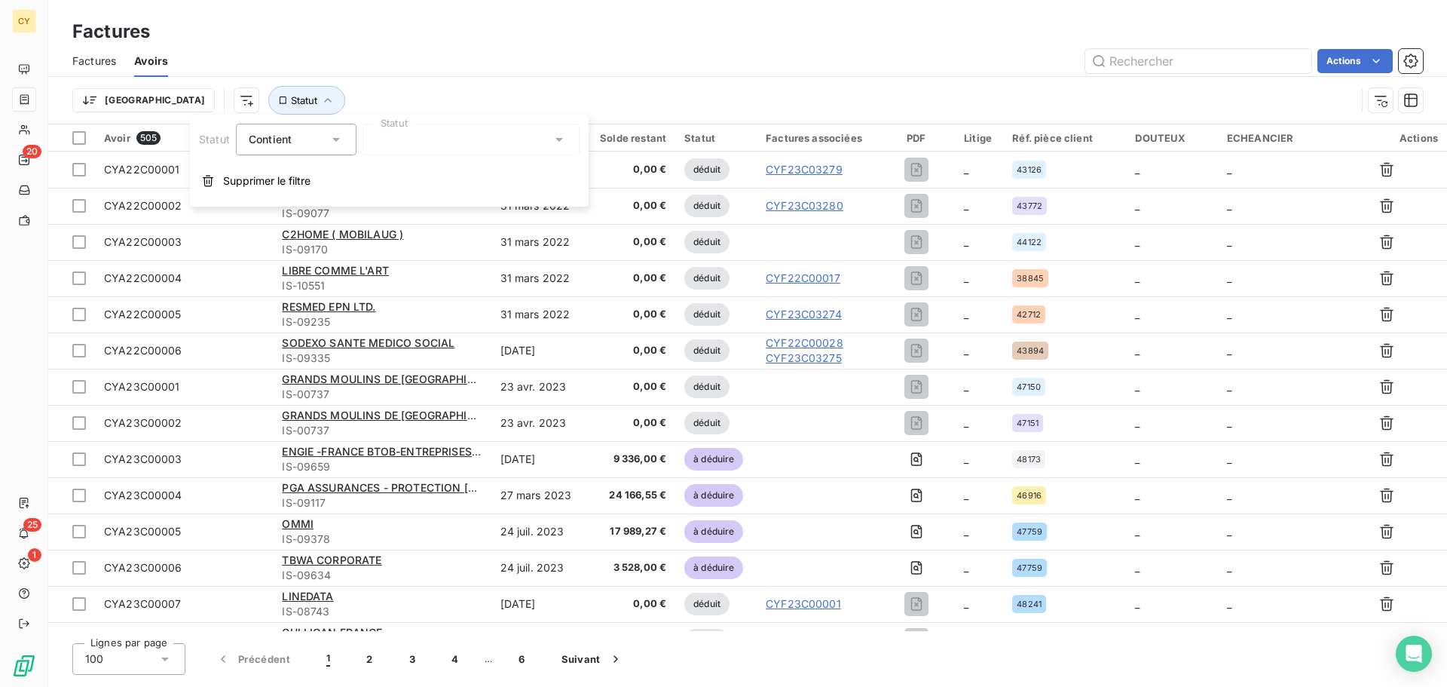
click at [428, 148] on div at bounding box center [471, 140] width 217 height 32
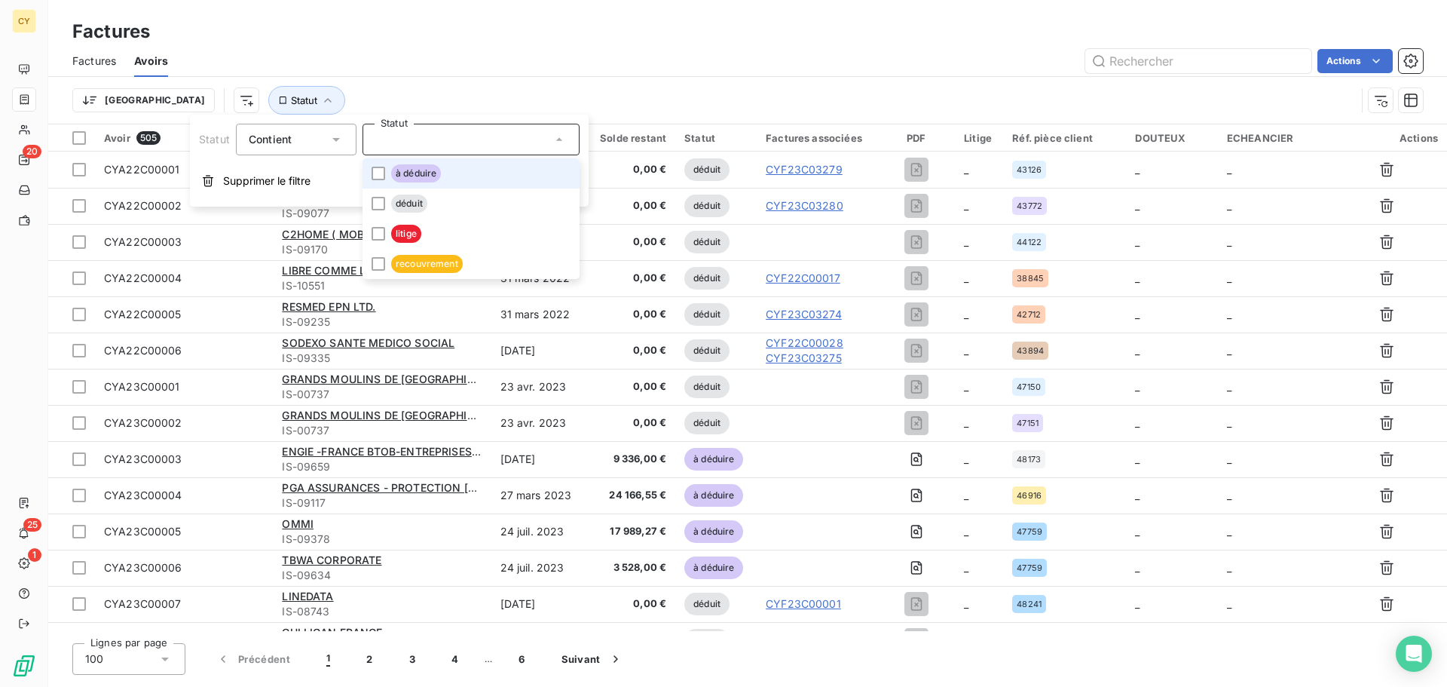
click at [418, 174] on span "à déduire" at bounding box center [416, 173] width 50 height 18
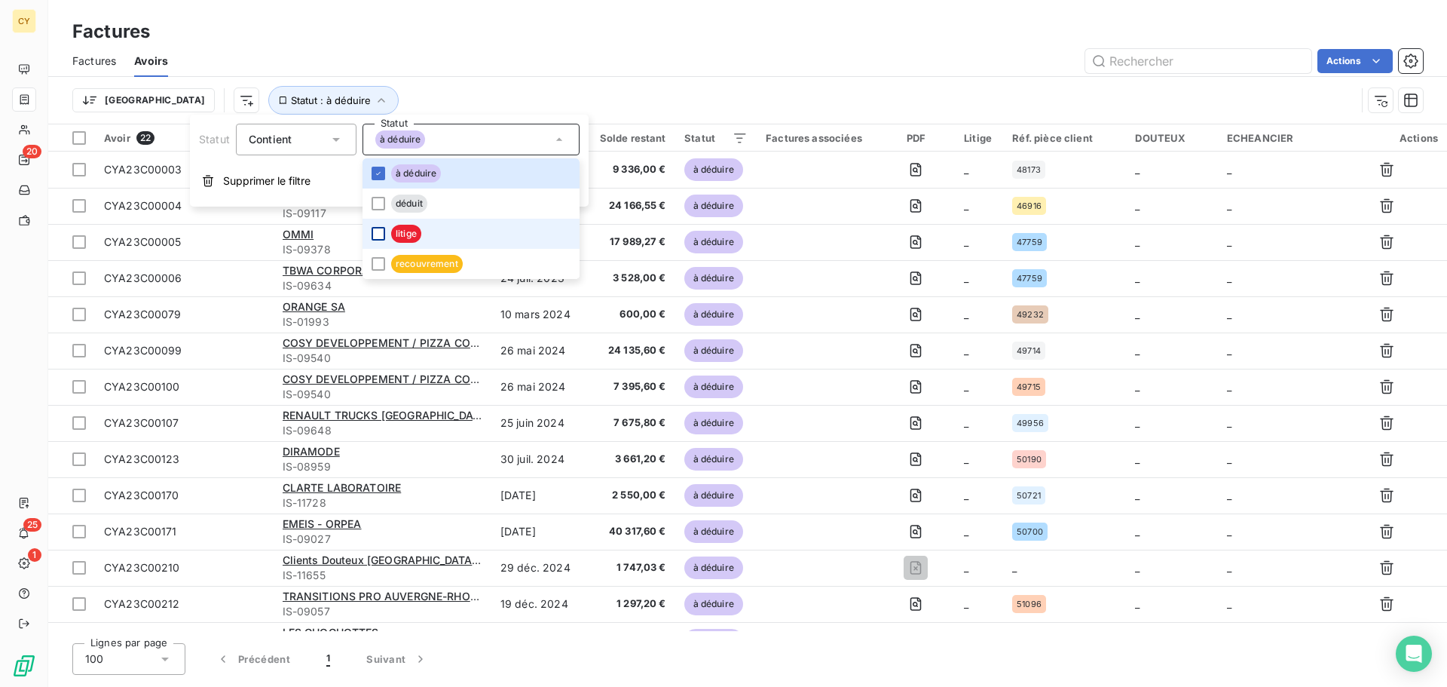
click at [378, 233] on div at bounding box center [379, 234] width 14 height 14
click at [383, 266] on div at bounding box center [379, 264] width 14 height 14
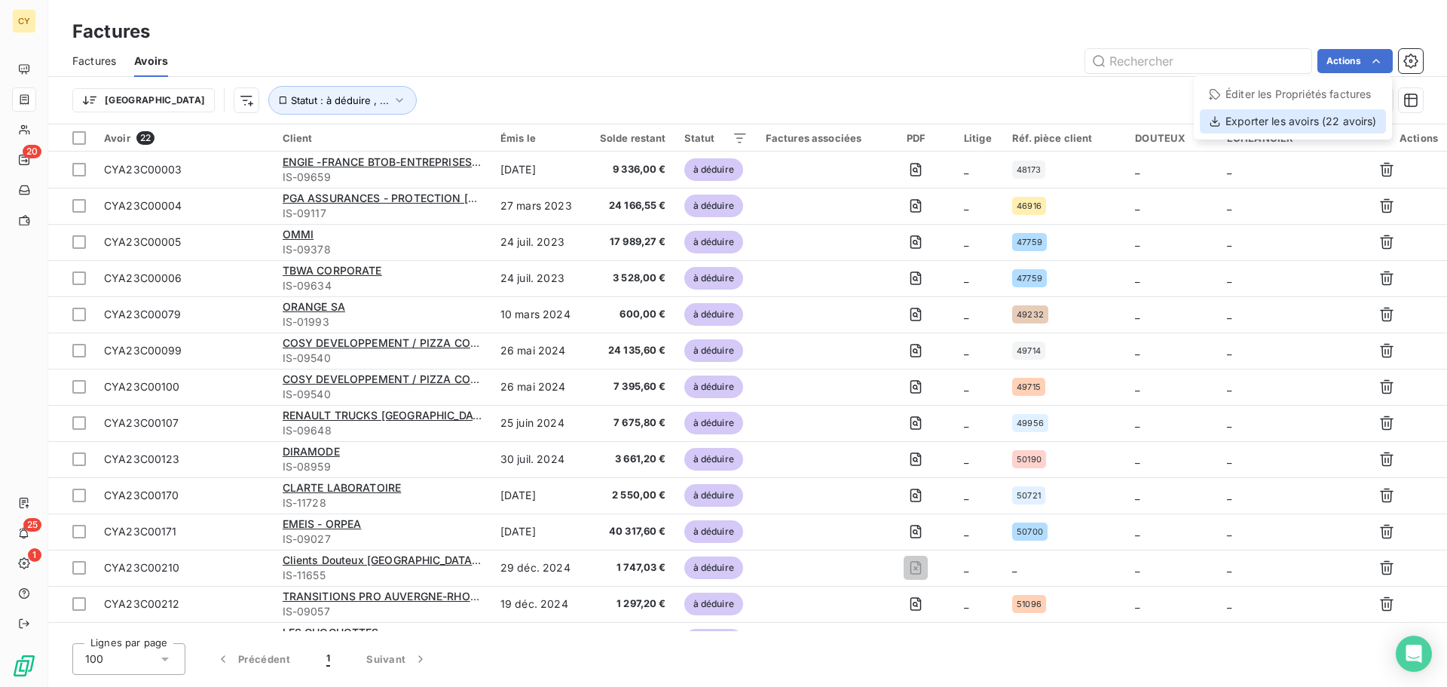
click at [1269, 122] on div "Exporter les avoirs (22 avoirs)" at bounding box center [1293, 121] width 186 height 24
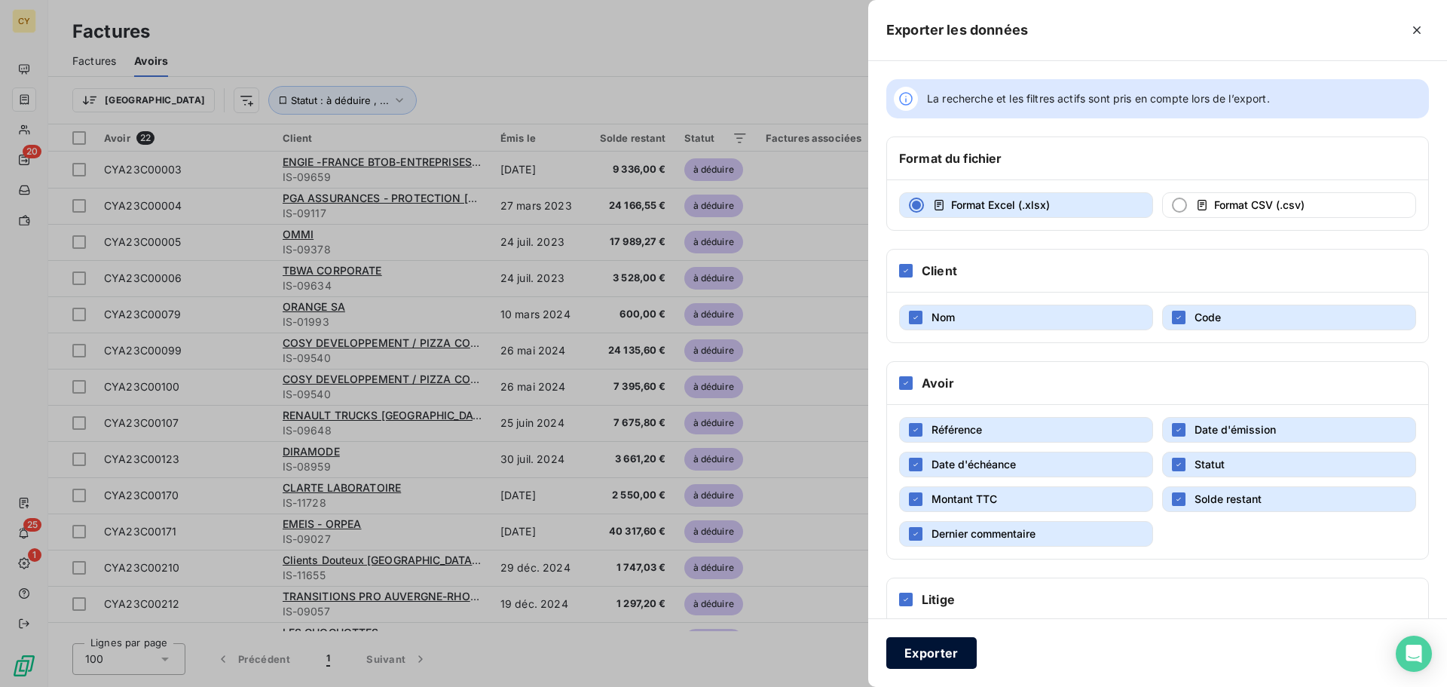
click at [936, 553] on button "Exporter" at bounding box center [932, 653] width 90 height 32
